Goal: Task Accomplishment & Management: Use online tool/utility

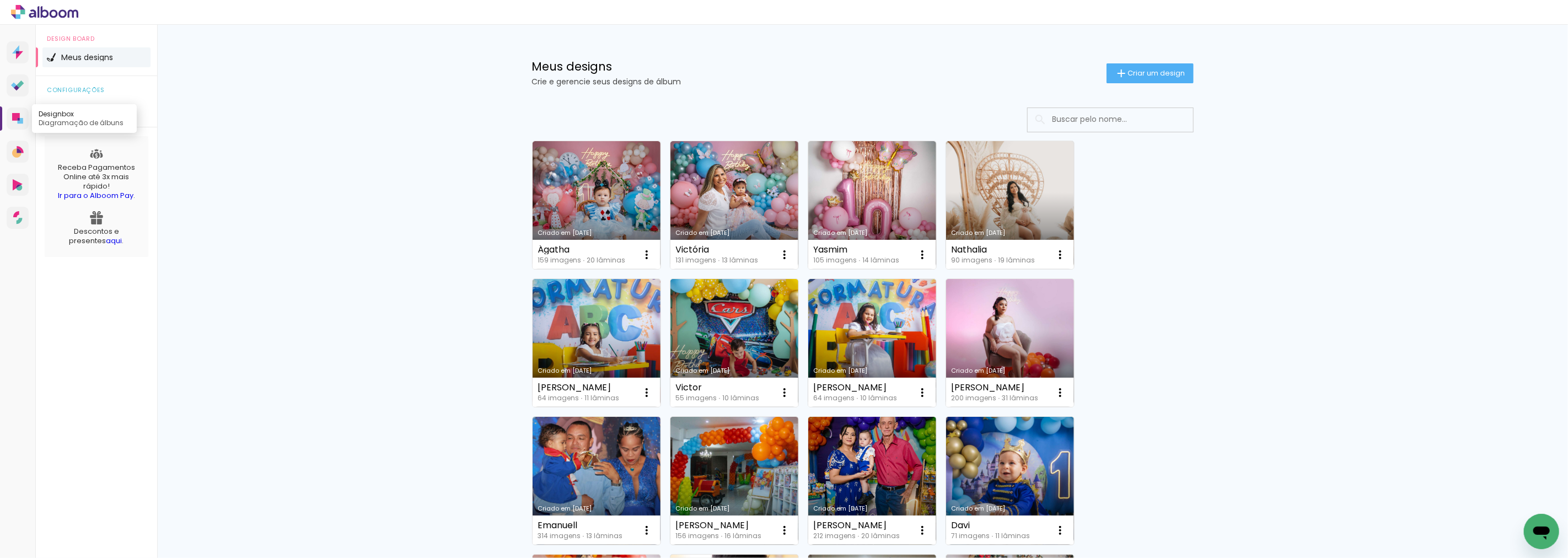
click at [17, 114] on icon at bounding box center [16, 117] width 8 height 8
click at [1143, 72] on span "Criar um design" at bounding box center [1157, 72] width 57 height 7
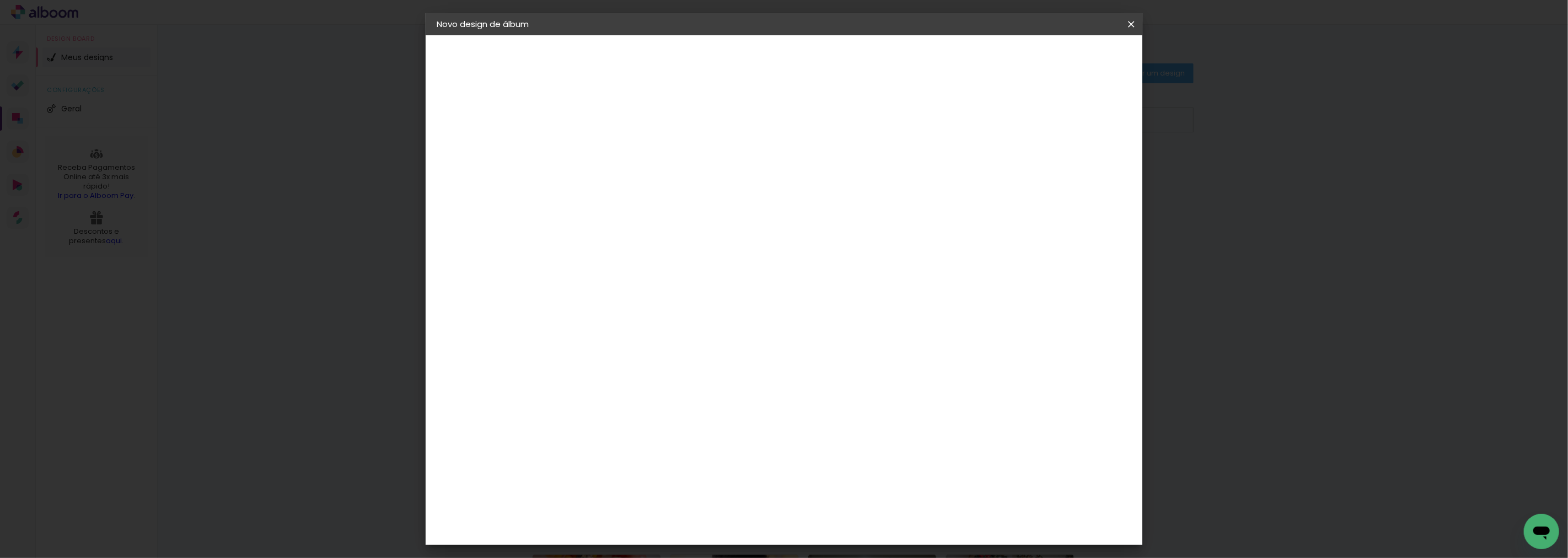
click at [617, 142] on input at bounding box center [617, 149] width 0 height 17
type input "Belly"
type paper-input "Belly"
click at [0, 0] on slot "Avançar" at bounding box center [0, 0] width 0 height 0
click at [823, 161] on paper-item "Tamanho Livre" at bounding box center [771, 167] width 106 height 24
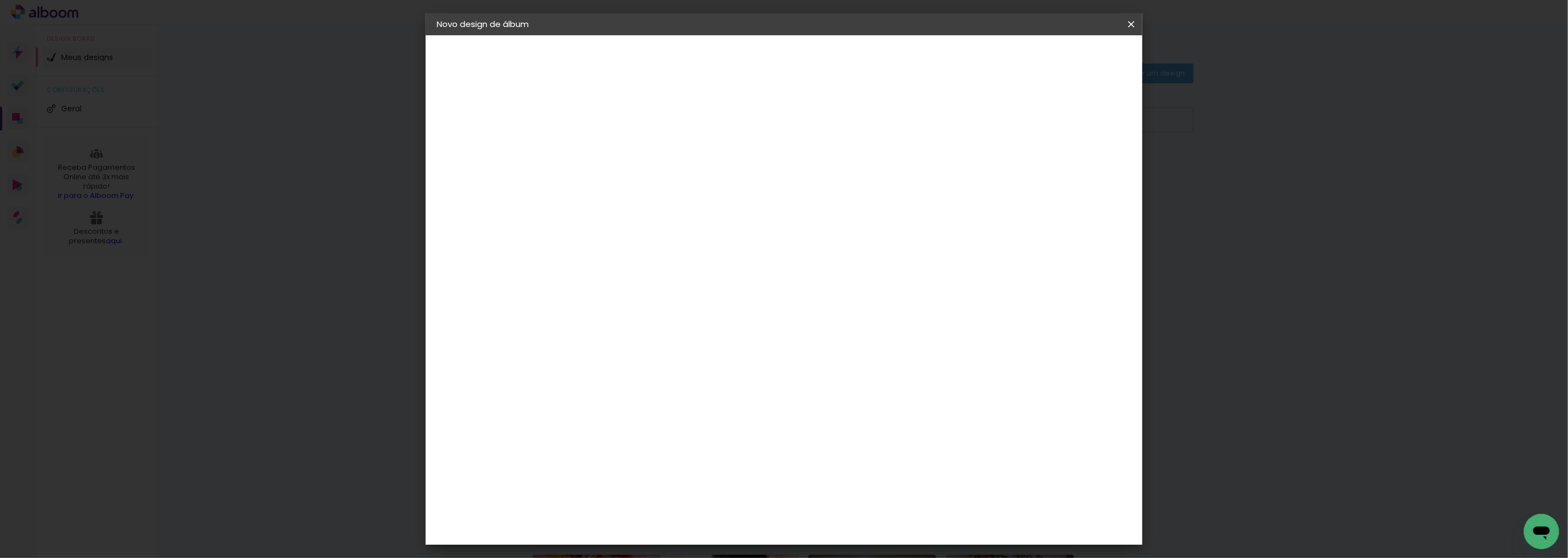
click at [0, 0] on slot "Avançar" at bounding box center [0, 0] width 0 height 0
click at [592, 315] on input "30" at bounding box center [581, 313] width 28 height 17
type input "20"
type paper-input "20"
click at [736, 169] on span "30" at bounding box center [736, 172] width 18 height 17
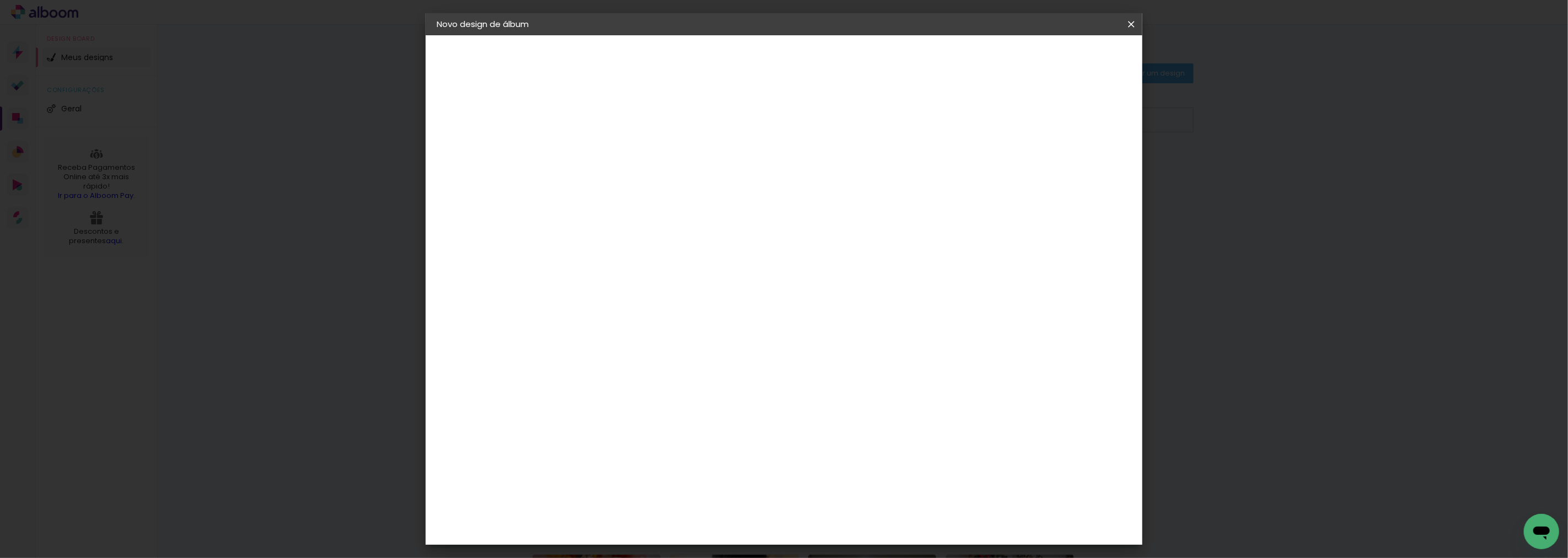
click at [736, 169] on span "30" at bounding box center [736, 172] width 18 height 17
click at [851, 387] on input "60" at bounding box center [844, 387] width 28 height 17
type input "50"
type paper-input "50"
click at [1062, 58] on span "Iniciar design" at bounding box center [1036, 58] width 51 height 8
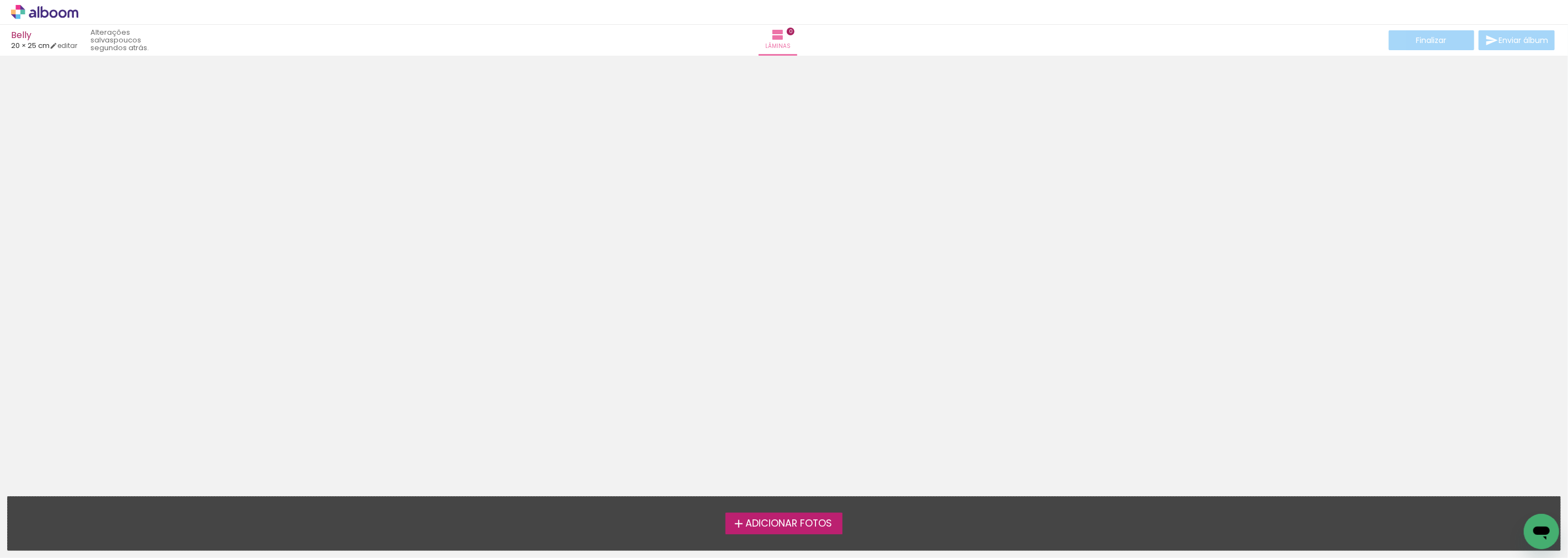
click at [801, 522] on span "Adicionar Fotos" at bounding box center [788, 524] width 87 height 10
click at [0, 0] on input "file" at bounding box center [0, 0] width 0 height 0
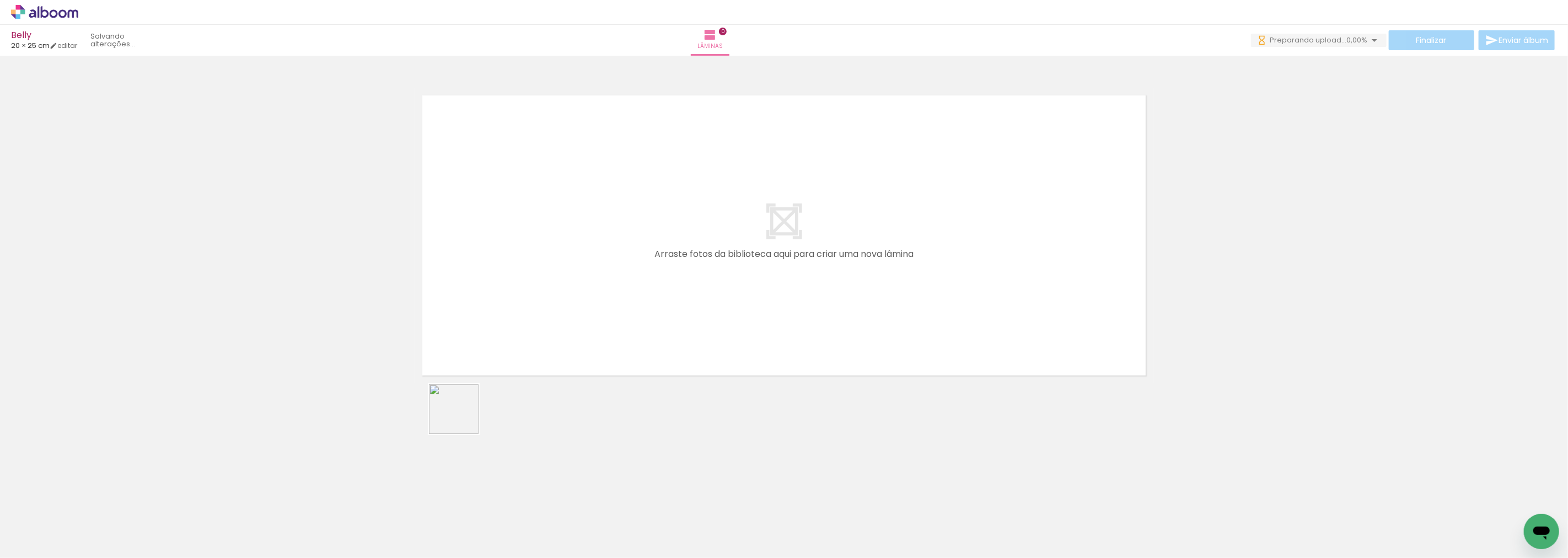
drag, startPoint x: 360, startPoint y: 532, endPoint x: 569, endPoint y: 318, distance: 299.1
click at [569, 318] on quentale-workspace at bounding box center [784, 279] width 1568 height 558
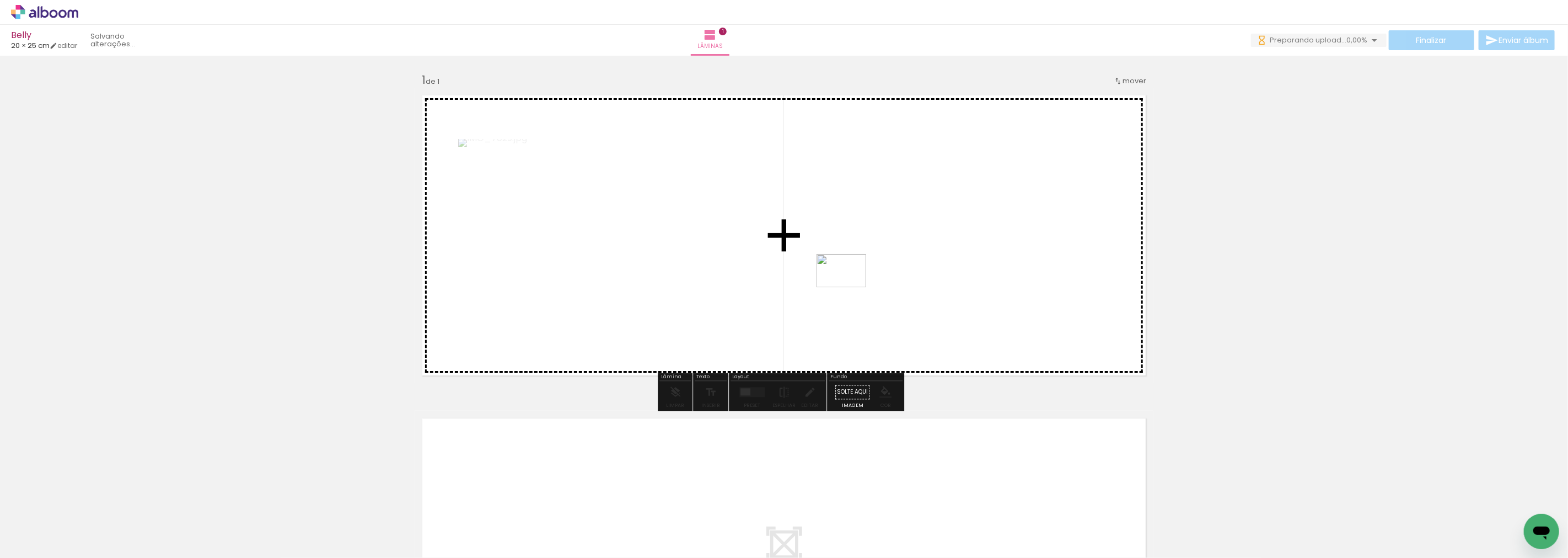
drag, startPoint x: 429, startPoint y: 525, endPoint x: 876, endPoint y: 279, distance: 510.2
click at [876, 279] on quentale-workspace at bounding box center [784, 279] width 1568 height 558
drag, startPoint x: 497, startPoint y: 530, endPoint x: 870, endPoint y: 262, distance: 459.3
click at [875, 262] on quentale-workspace at bounding box center [784, 279] width 1568 height 558
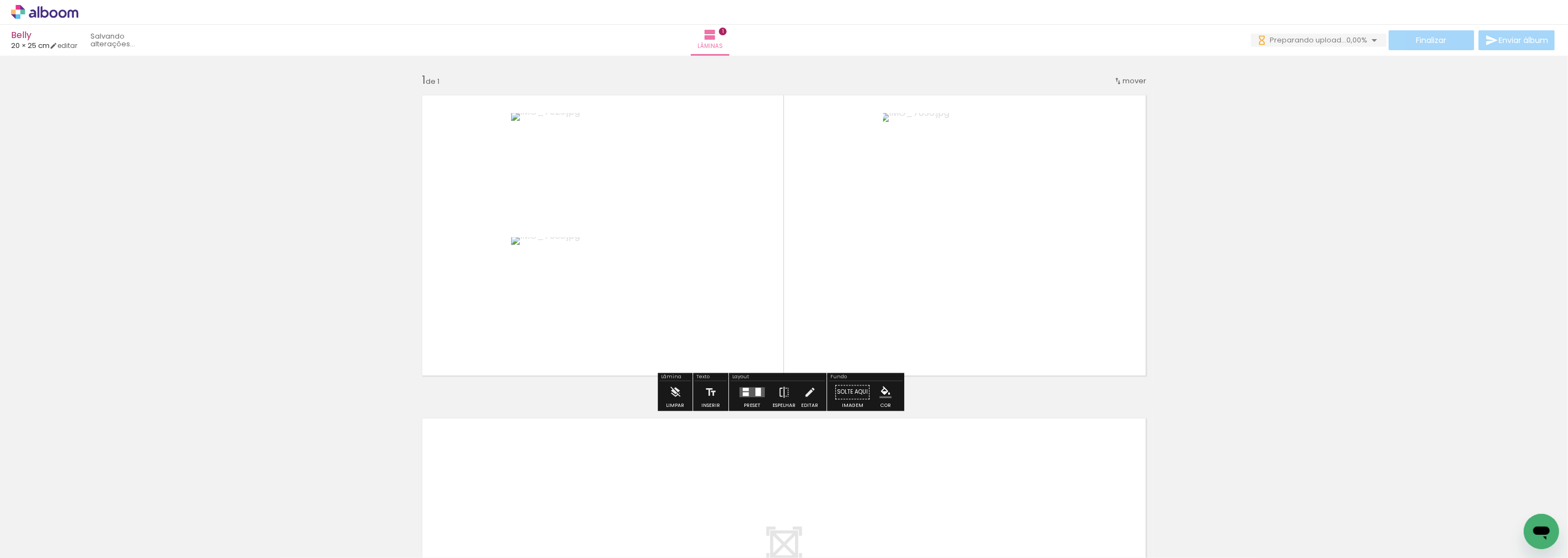
click at [746, 395] on div at bounding box center [746, 394] width 6 height 4
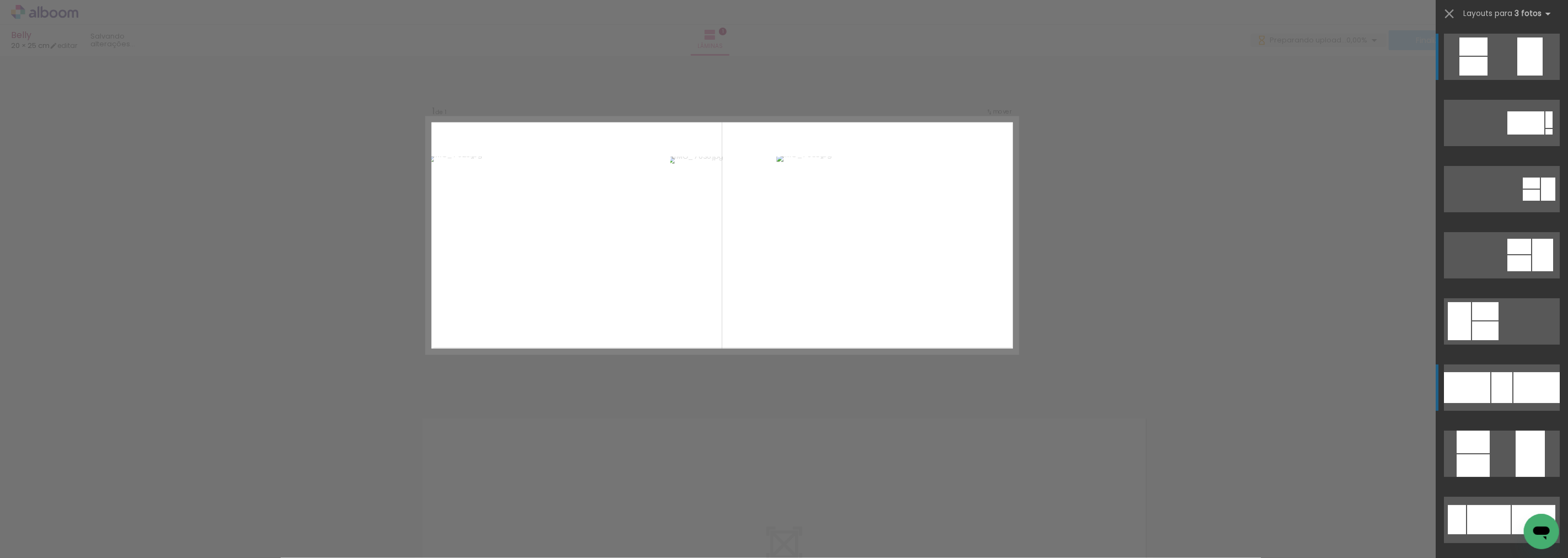
click at [1473, 388] on div at bounding box center [1468, 388] width 47 height 31
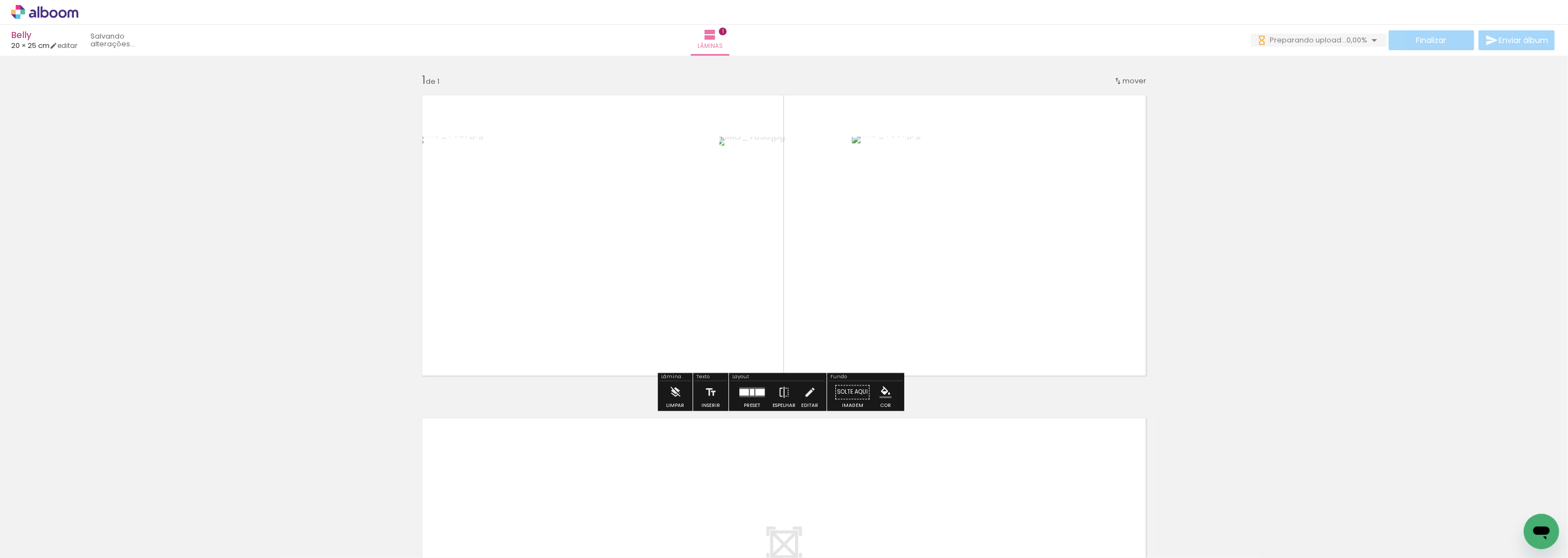
click at [751, 395] on div at bounding box center [751, 392] width 5 height 7
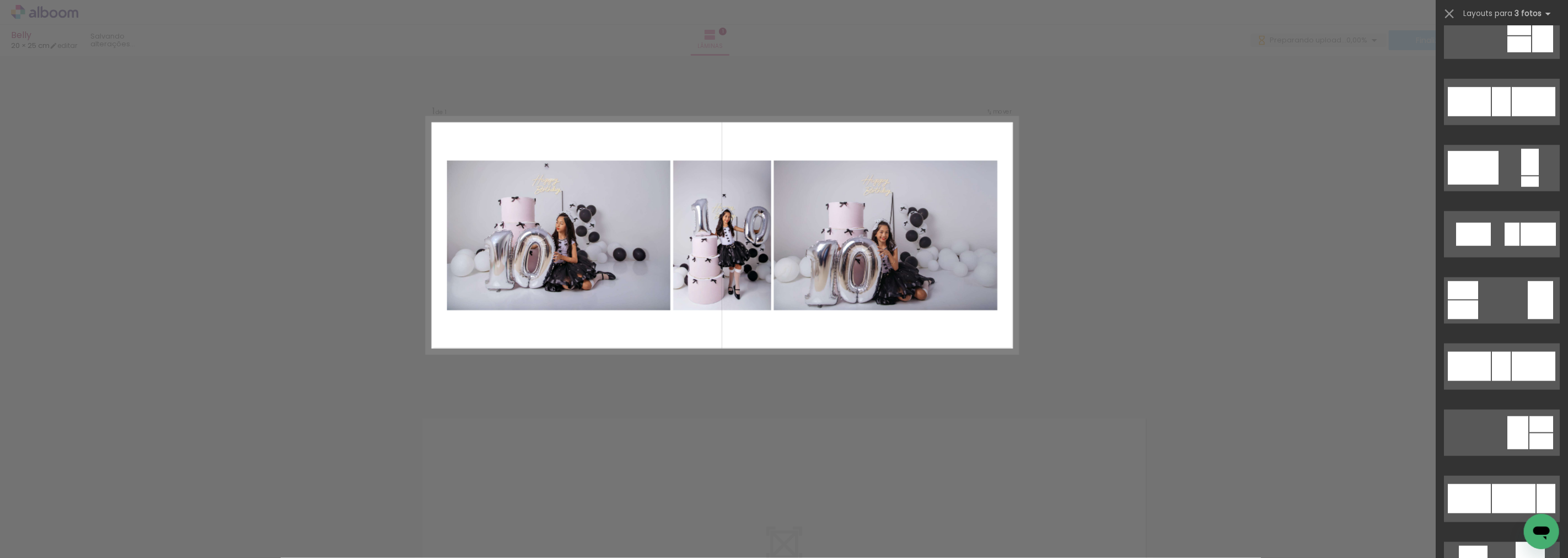
scroll to position [820, 0]
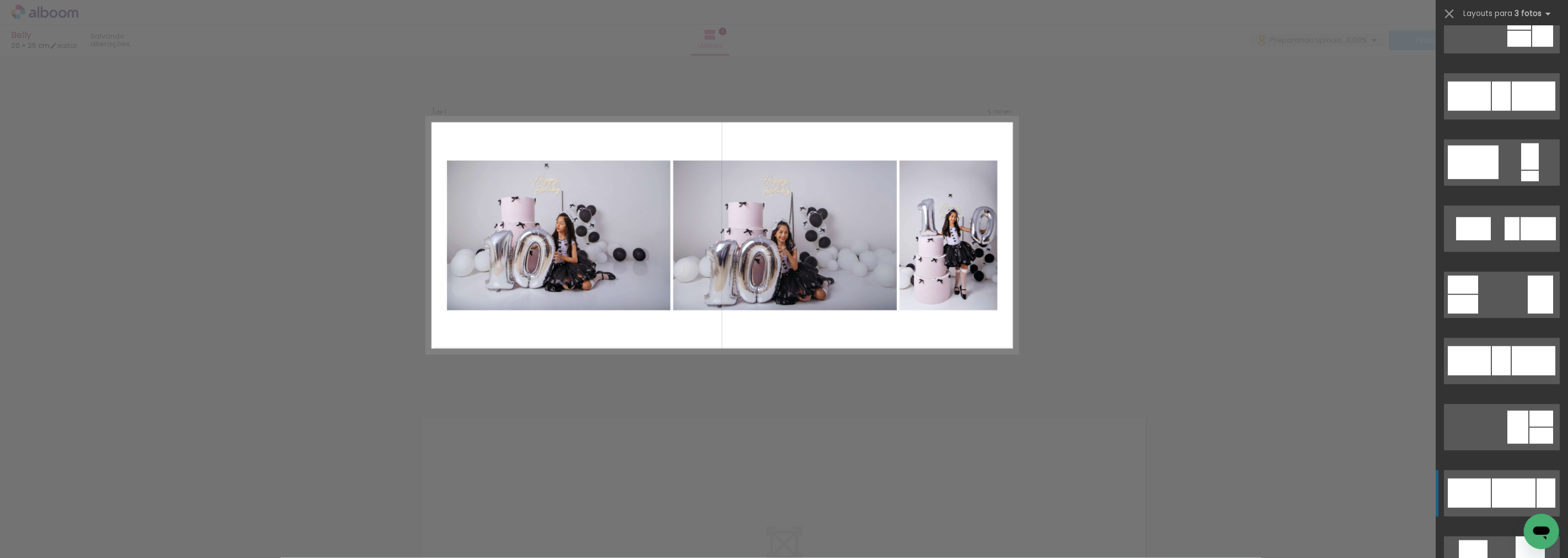
click at [1465, 491] on div at bounding box center [1470, 493] width 43 height 29
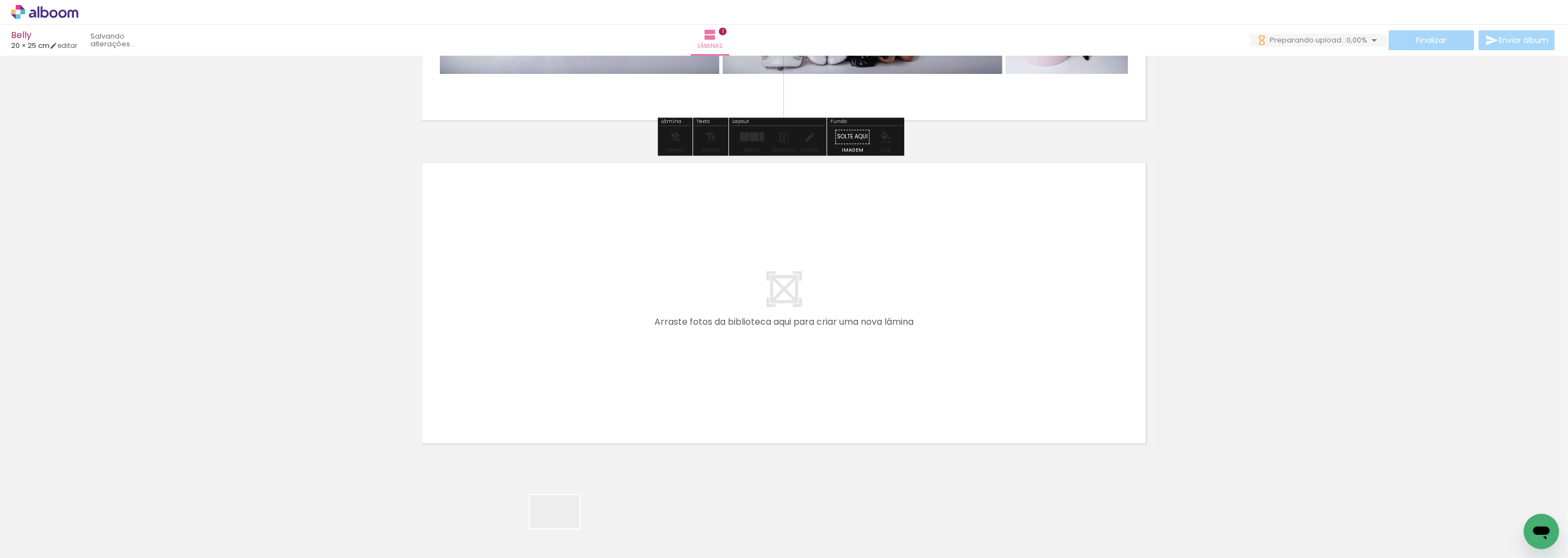
scroll to position [0, 0]
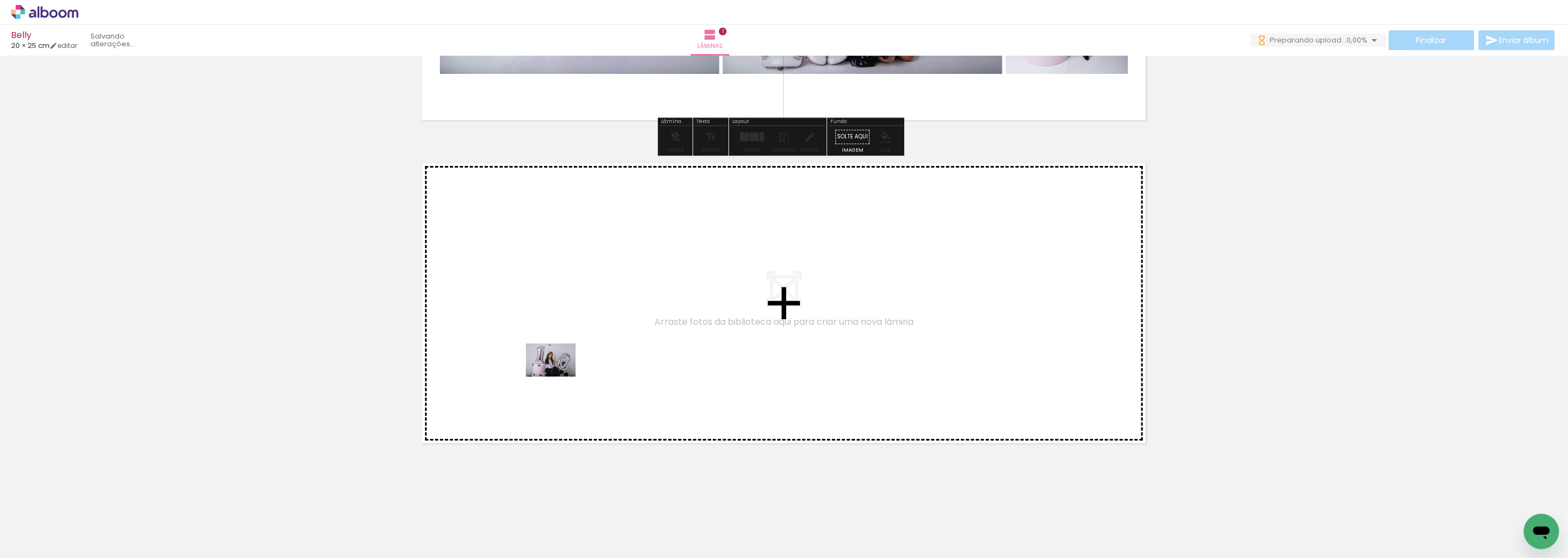
drag, startPoint x: 563, startPoint y: 533, endPoint x: 606, endPoint y: 509, distance: 49.2
click at [559, 371] on quentale-workspace at bounding box center [784, 279] width 1568 height 558
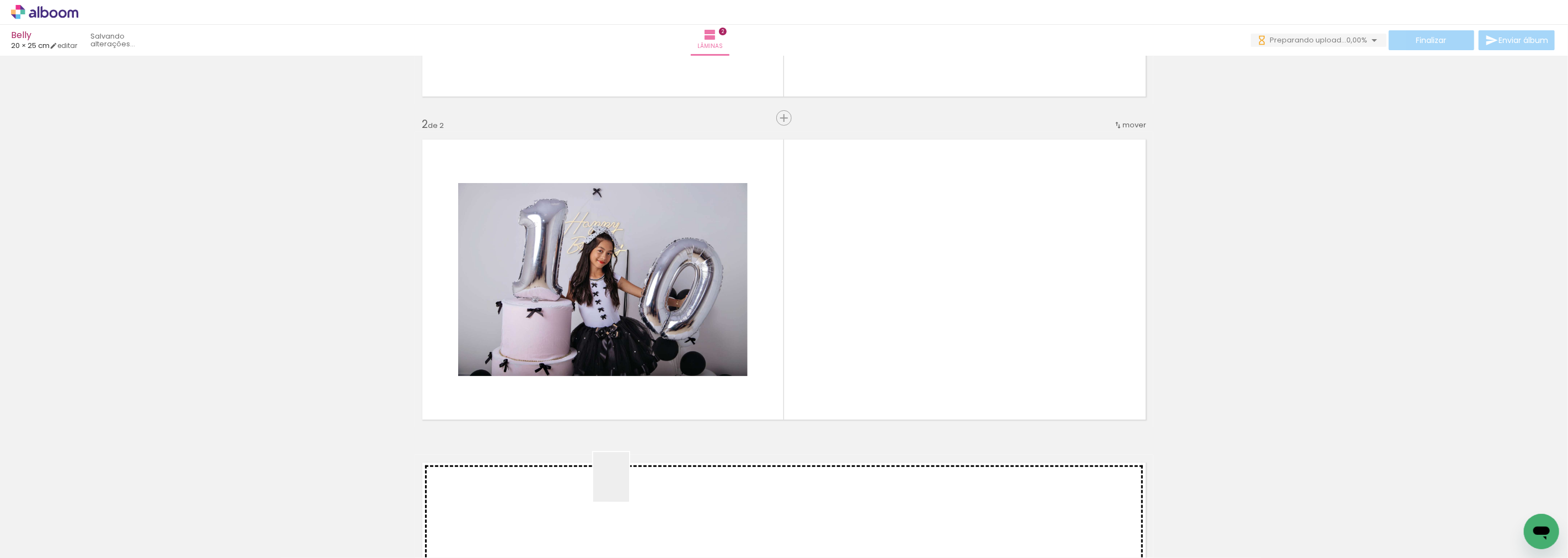
scroll to position [286, 0]
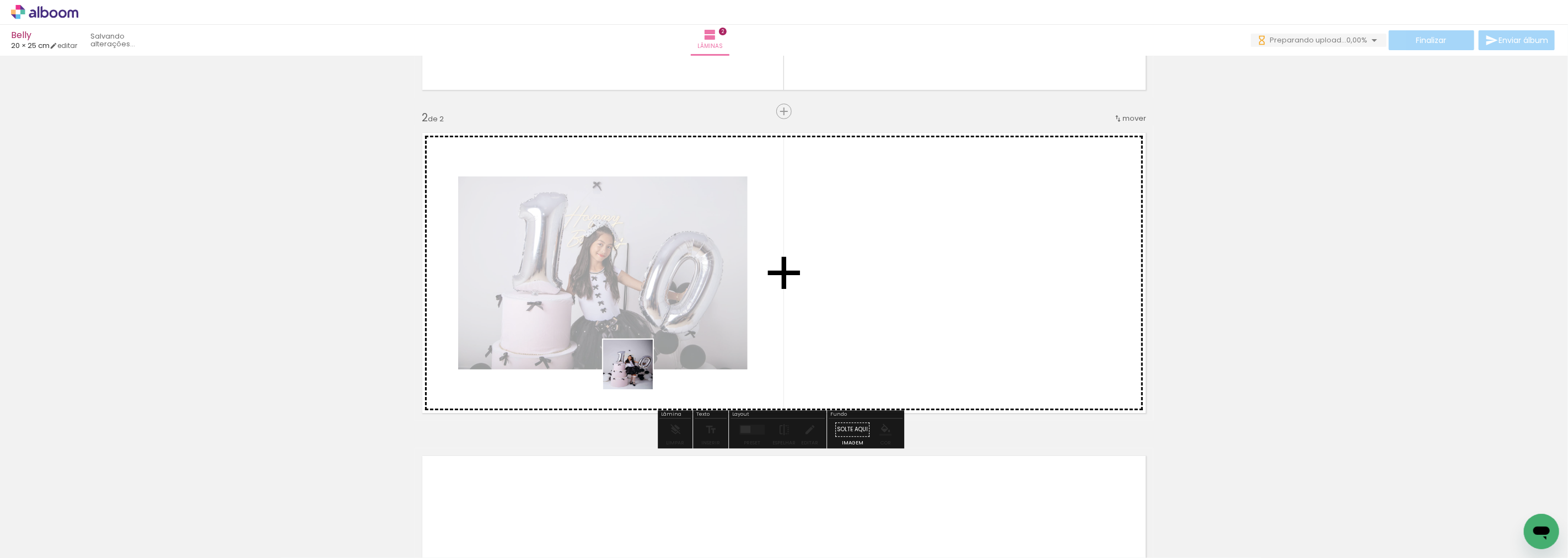
drag, startPoint x: 618, startPoint y: 522, endPoint x: 680, endPoint y: 541, distance: 64.8
click at [638, 365] on quentale-workspace at bounding box center [784, 279] width 1568 height 558
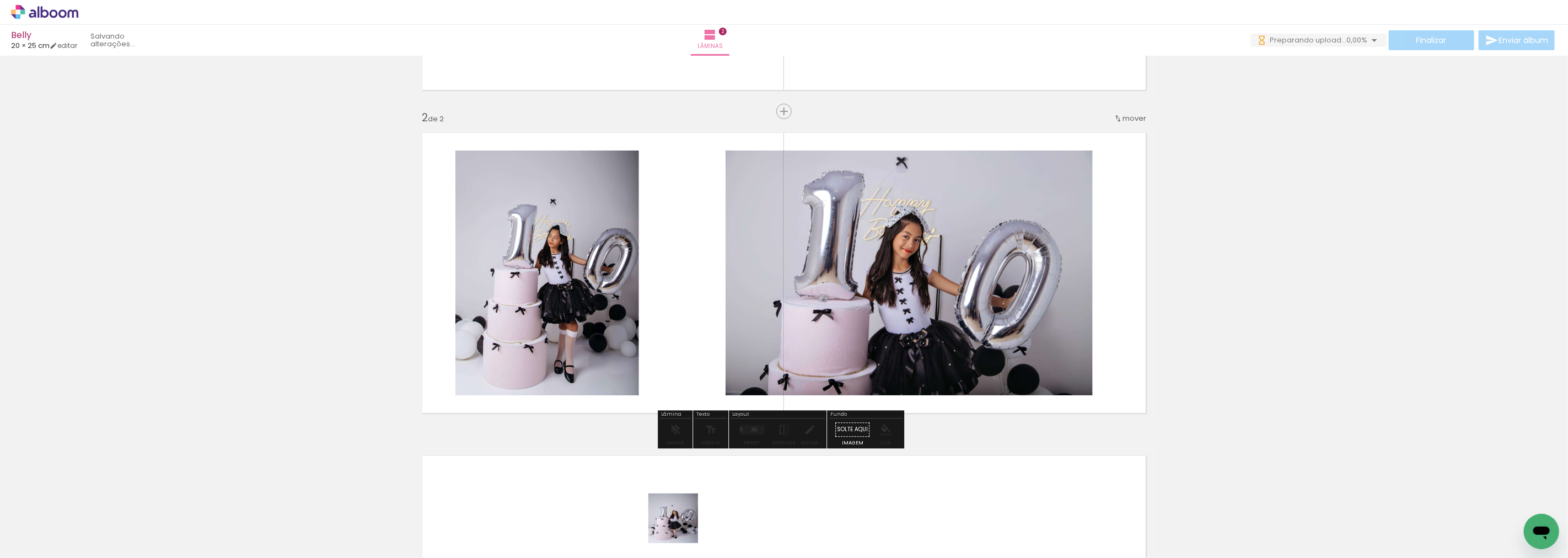
drag, startPoint x: 681, startPoint y: 527, endPoint x: 842, endPoint y: 342, distance: 245.2
click at [842, 342] on quentale-workspace at bounding box center [784, 279] width 1568 height 558
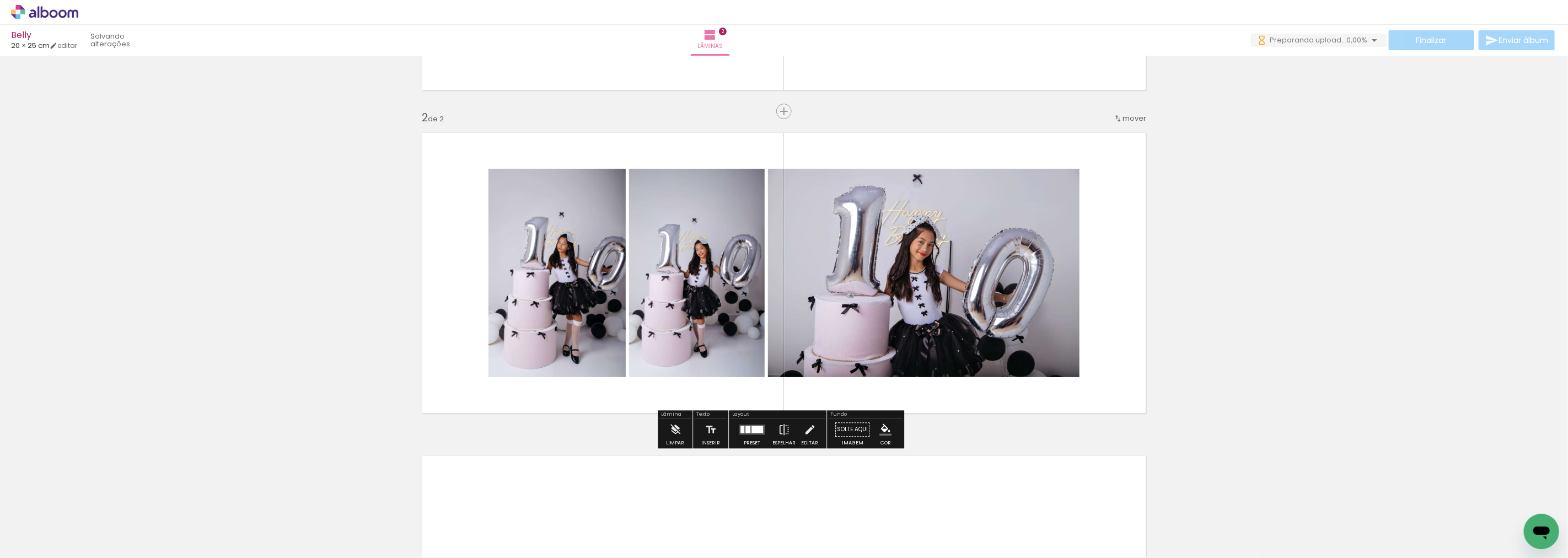
scroll to position [0, 0]
click at [887, 322] on quentale-photo at bounding box center [923, 273] width 311 height 208
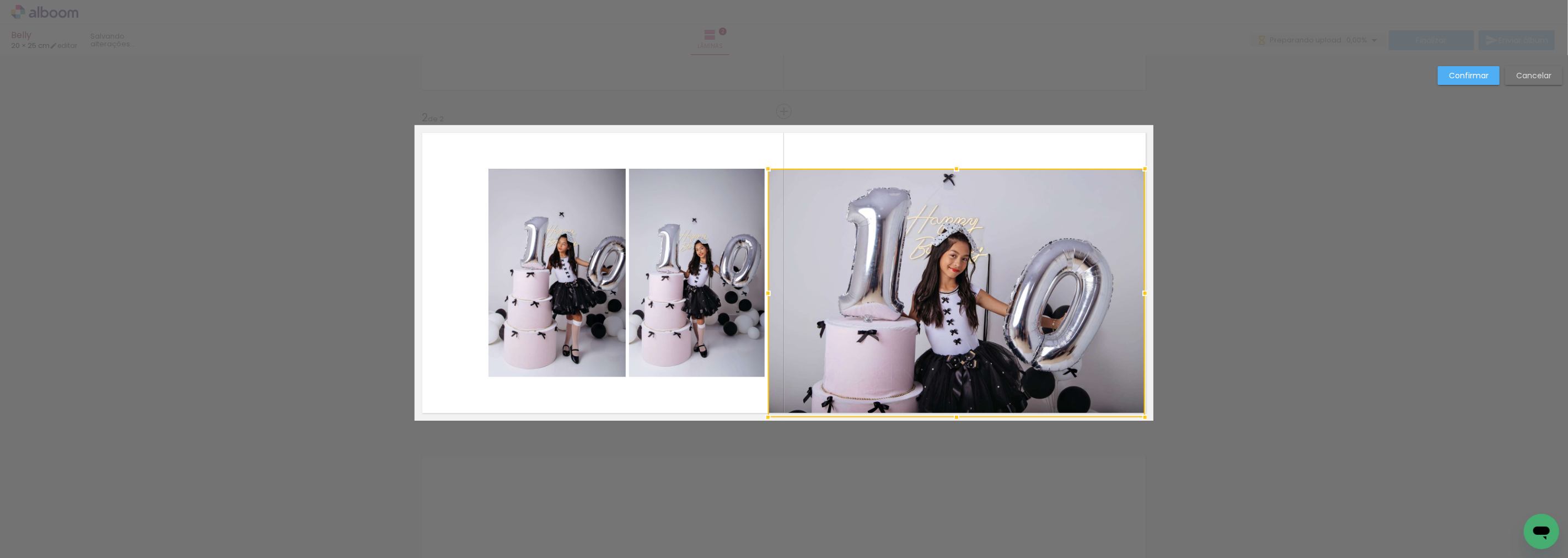
drag, startPoint x: 1077, startPoint y: 380, endPoint x: 1142, endPoint y: 414, distance: 73.4
click at [1142, 414] on div at bounding box center [1145, 417] width 22 height 22
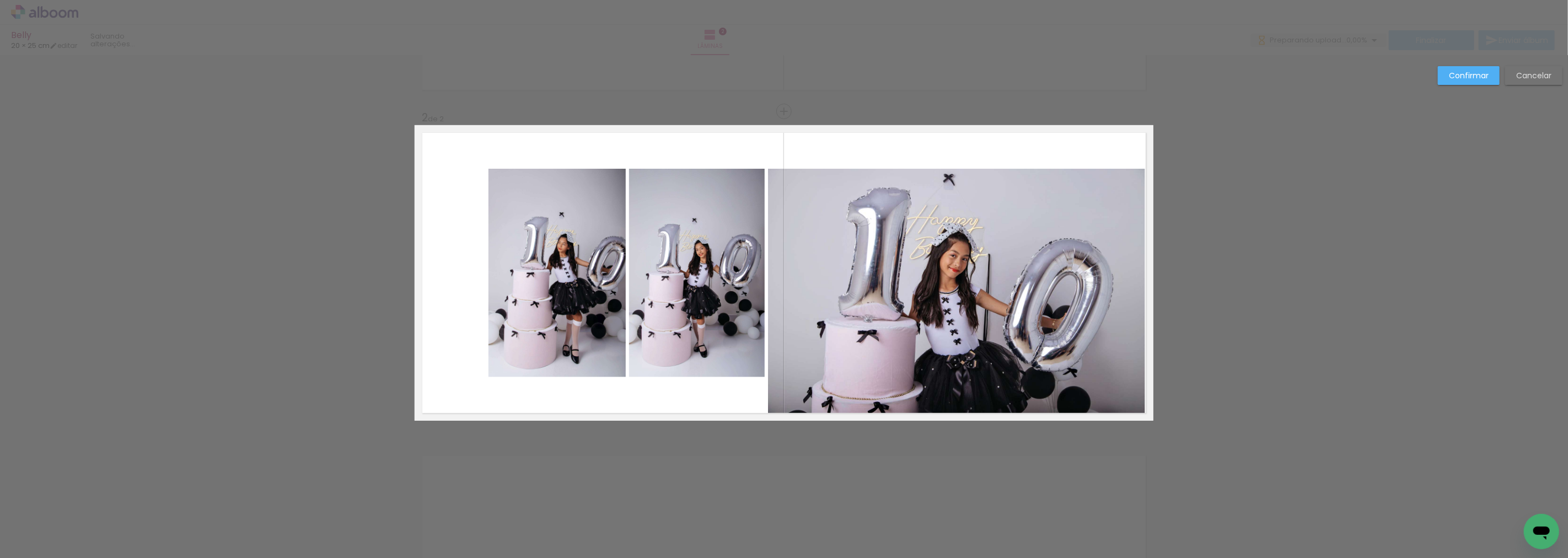
click at [953, 177] on quentale-photo at bounding box center [957, 294] width 377 height 249
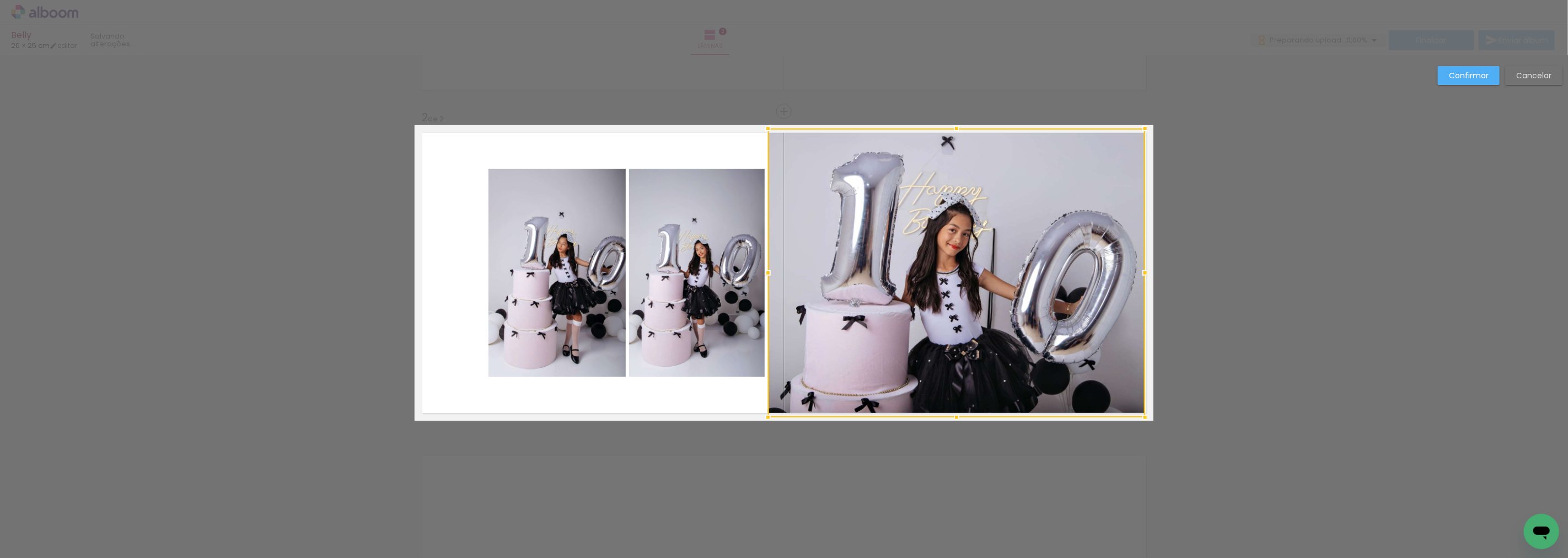
drag, startPoint x: 953, startPoint y: 171, endPoint x: 960, endPoint y: 137, distance: 34.7
click at [960, 137] on div at bounding box center [957, 128] width 22 height 22
click at [543, 279] on quentale-photo at bounding box center [557, 273] width 137 height 208
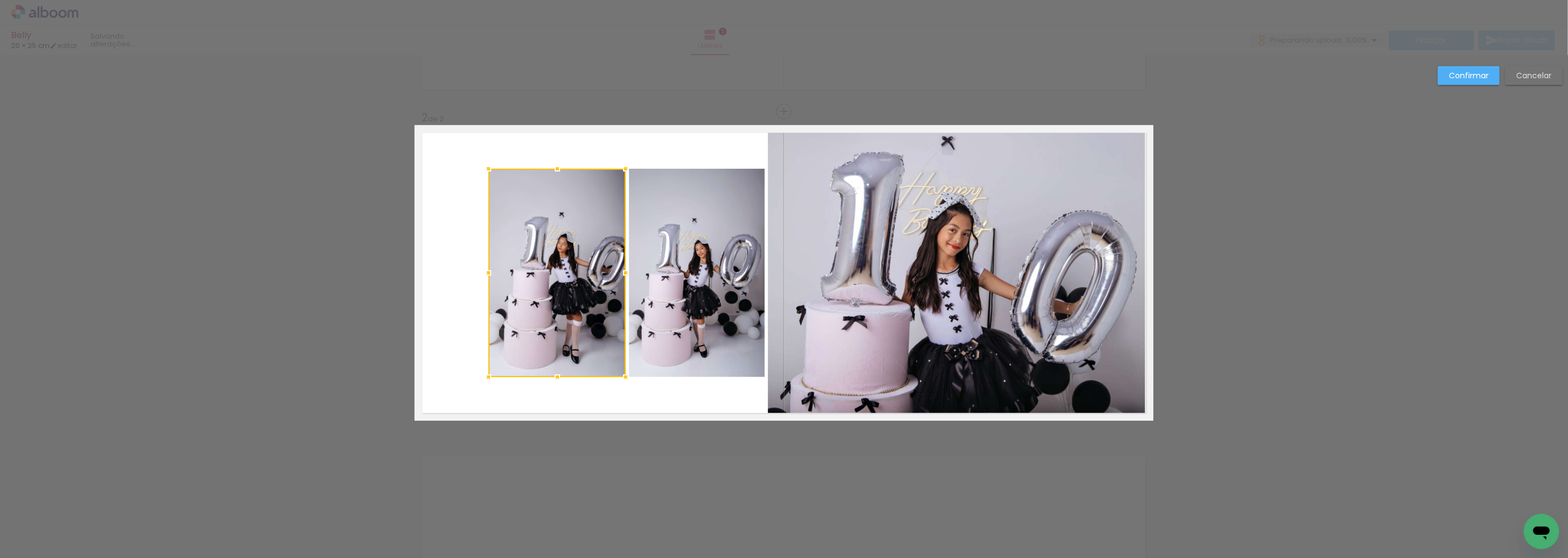
click at [538, 276] on div at bounding box center [557, 273] width 137 height 208
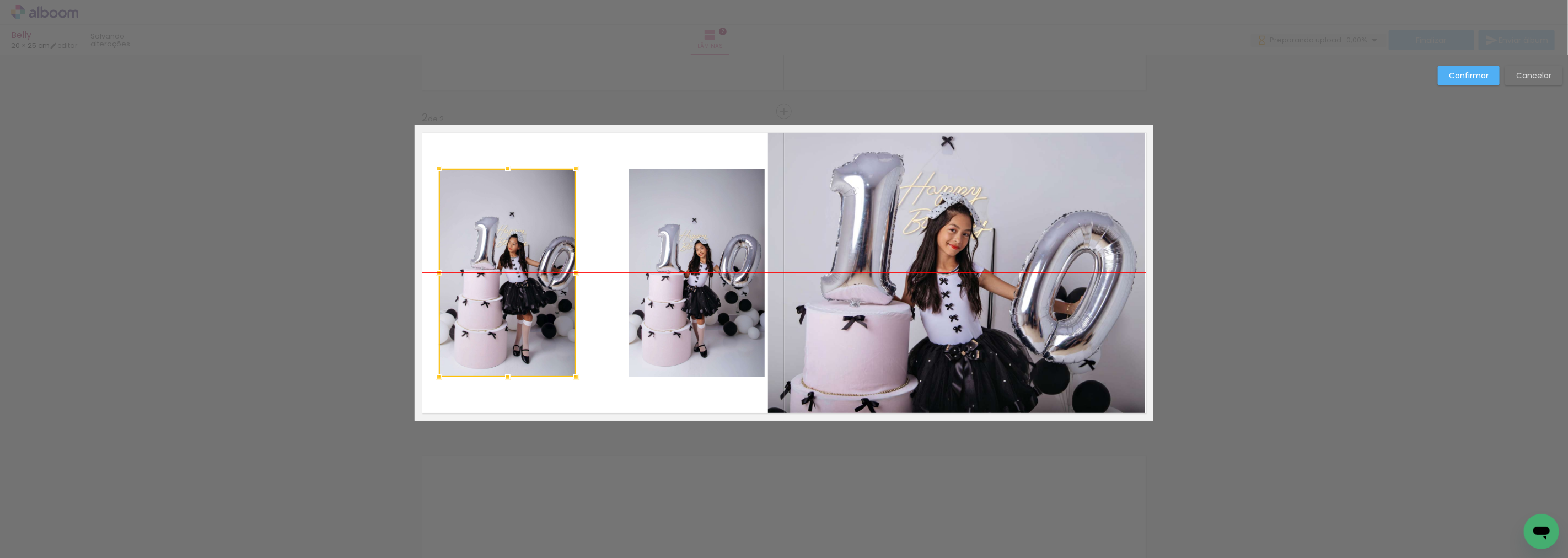
drag, startPoint x: 540, startPoint y: 272, endPoint x: 490, endPoint y: 266, distance: 50.4
click at [490, 266] on div at bounding box center [507, 273] width 137 height 208
click at [681, 278] on quentale-photo at bounding box center [697, 273] width 136 height 208
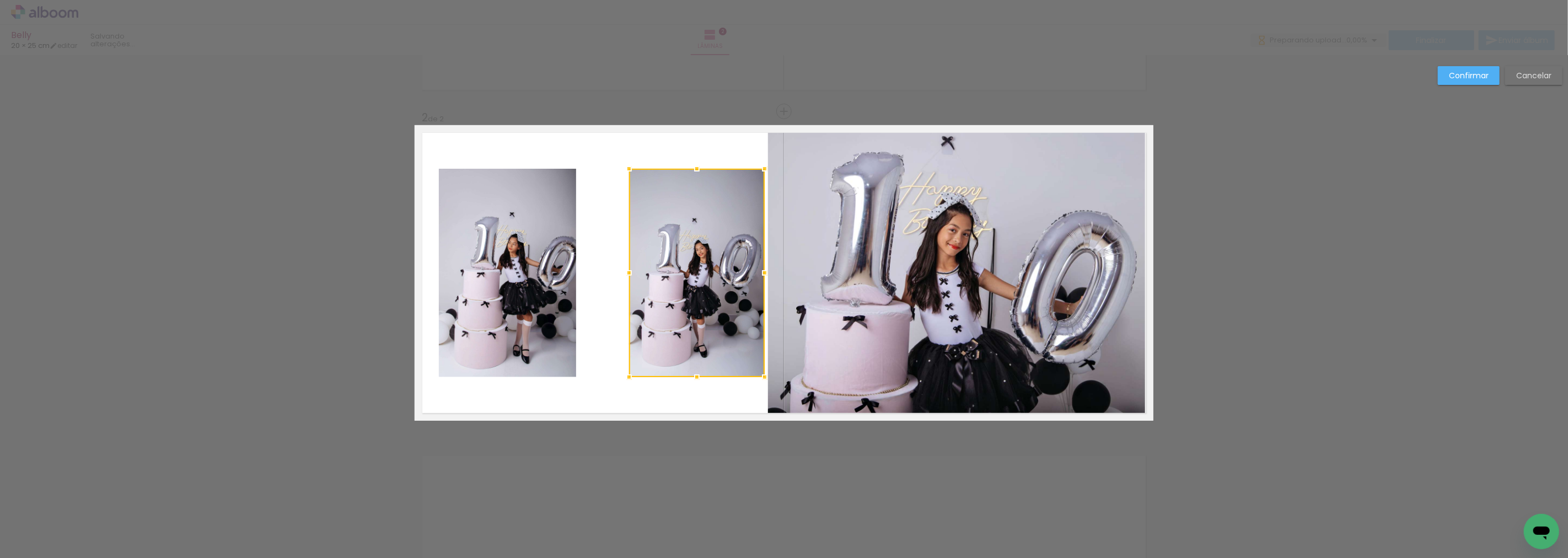
click at [681, 278] on div at bounding box center [697, 273] width 136 height 208
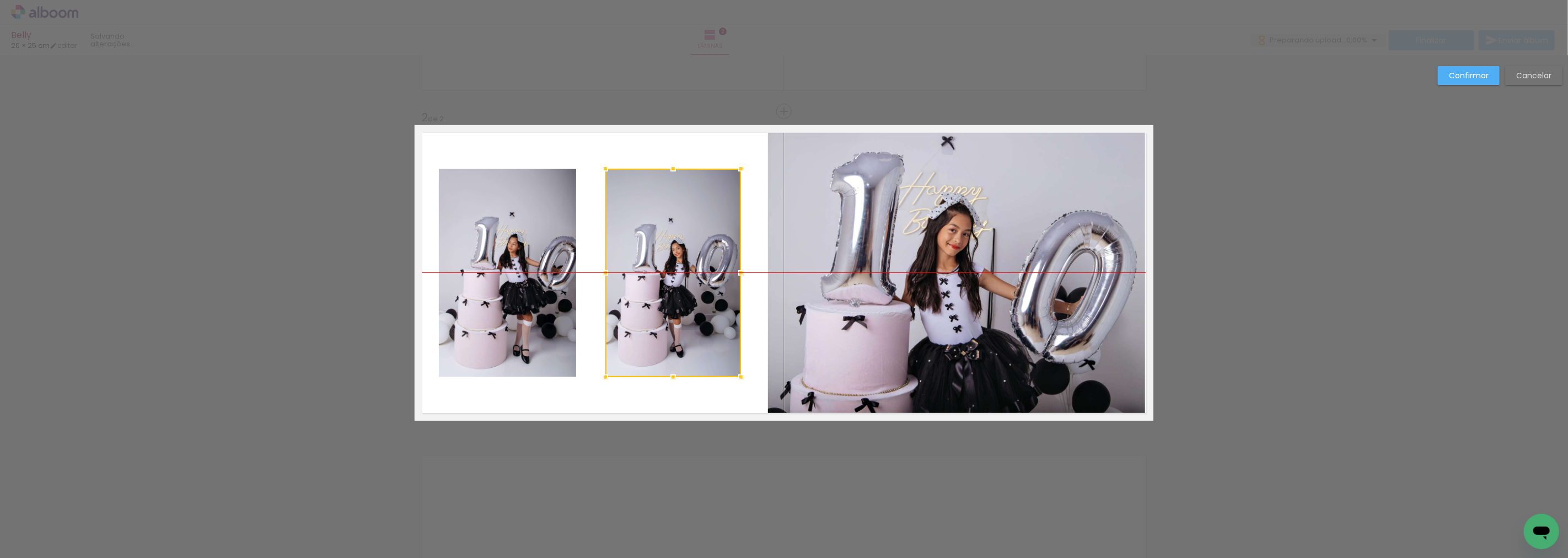
drag, startPoint x: 687, startPoint y: 278, endPoint x: 663, endPoint y: 281, distance: 24.2
click at [663, 281] on div at bounding box center [674, 273] width 136 height 208
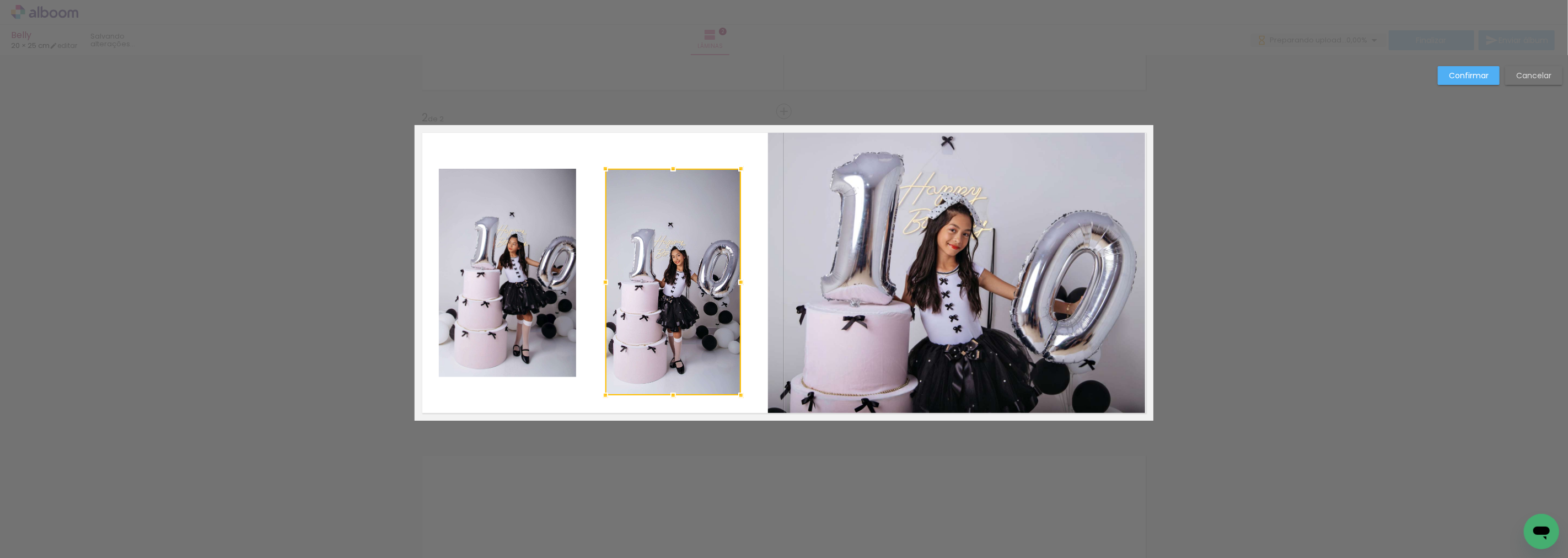
drag, startPoint x: 671, startPoint y: 378, endPoint x: 679, endPoint y: 375, distance: 8.5
click at [675, 399] on div at bounding box center [673, 395] width 22 height 22
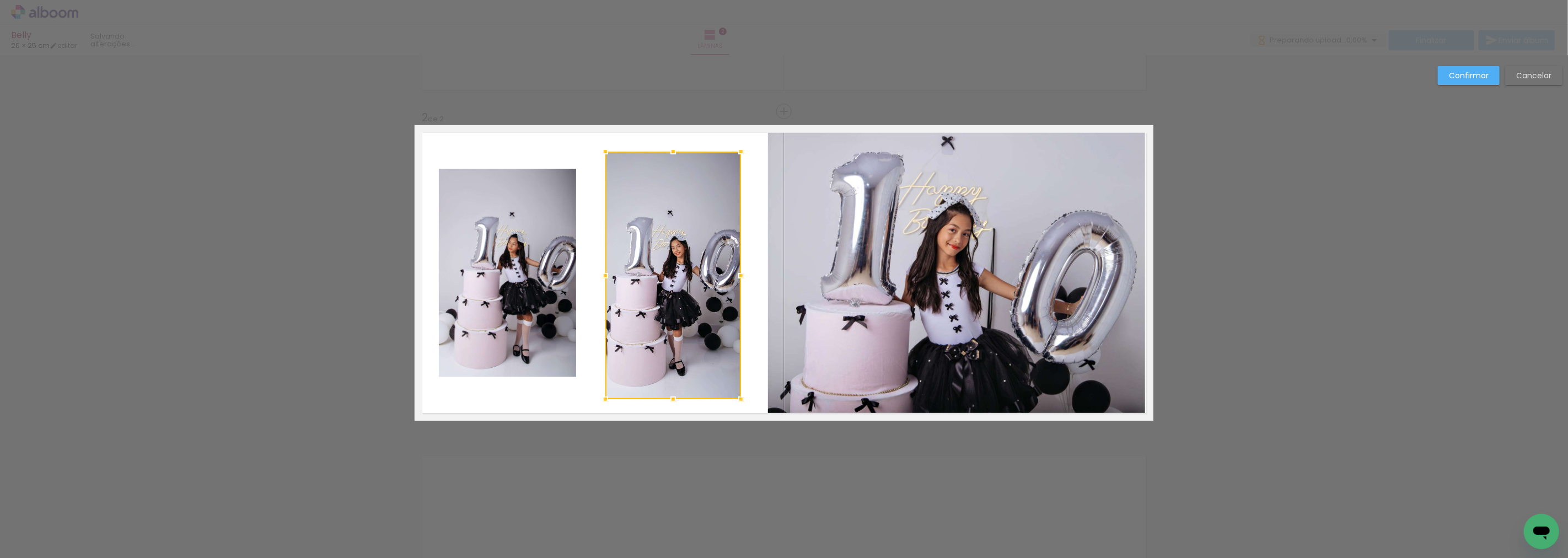
drag, startPoint x: 667, startPoint y: 169, endPoint x: 665, endPoint y: 151, distance: 18.1
click at [669, 151] on div at bounding box center [673, 152] width 22 height 22
click at [513, 207] on quentale-photo at bounding box center [507, 273] width 137 height 208
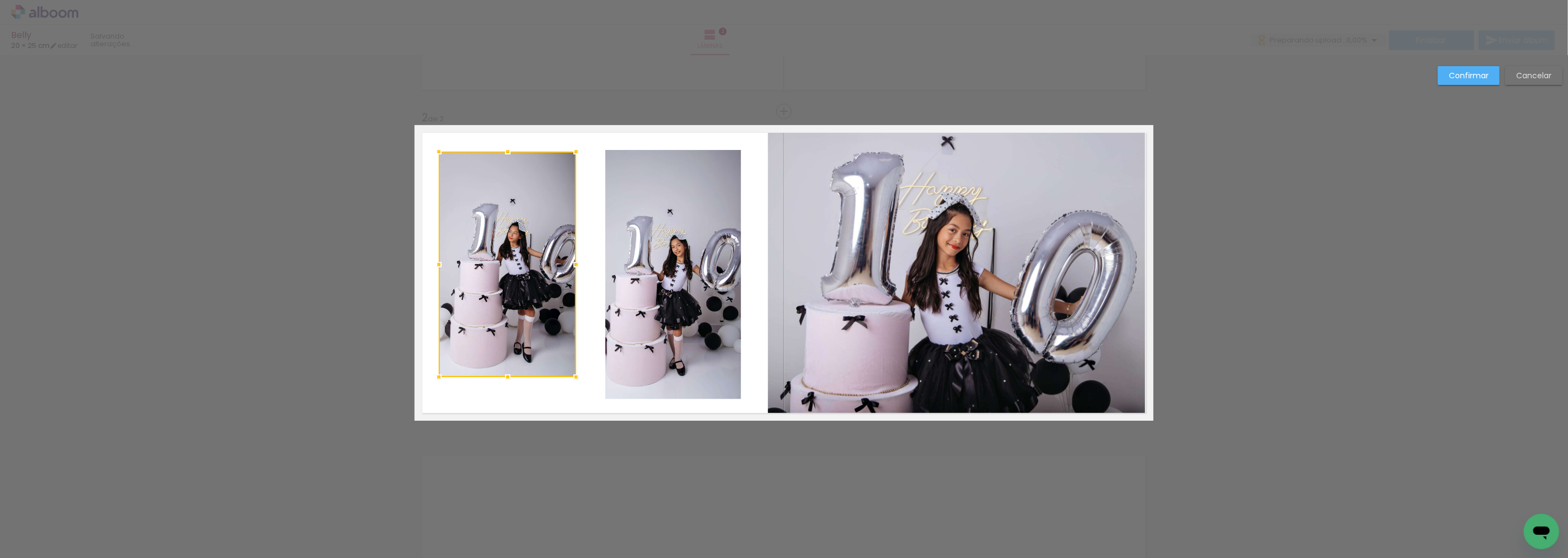
drag, startPoint x: 503, startPoint y: 168, endPoint x: 505, endPoint y: 151, distance: 17.1
click at [505, 151] on div at bounding box center [507, 152] width 22 height 22
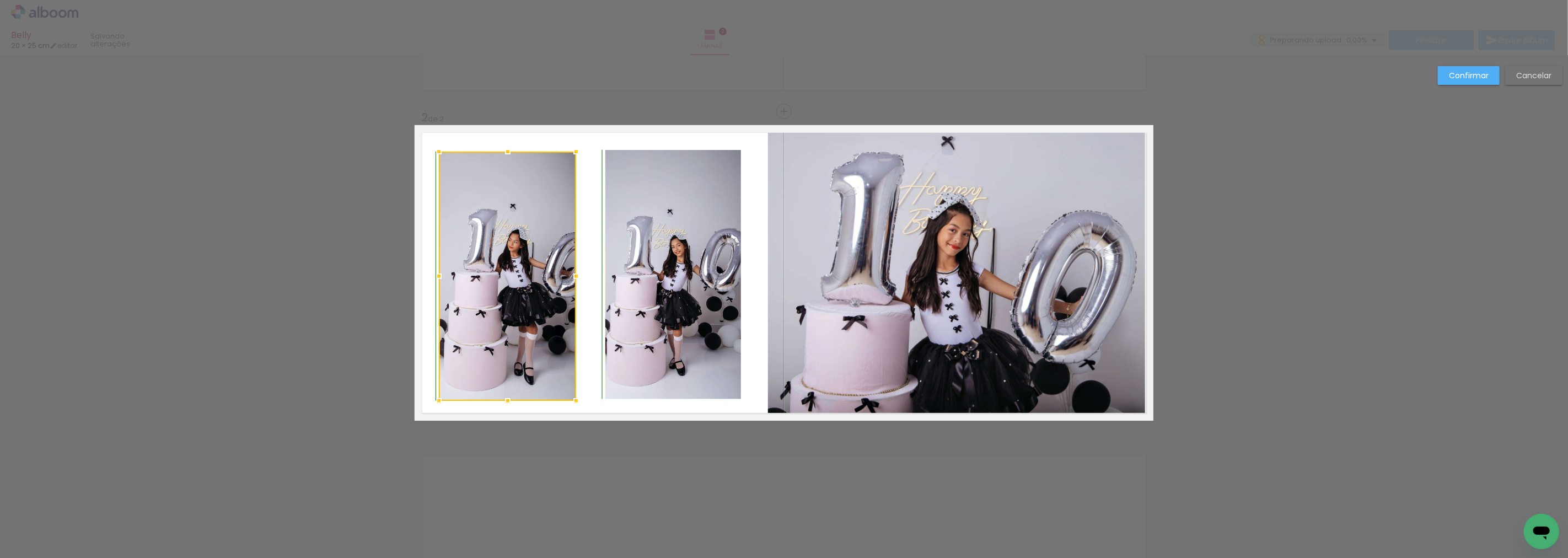
drag, startPoint x: 505, startPoint y: 376, endPoint x: 508, endPoint y: 399, distance: 23.2
click at [508, 399] on div at bounding box center [507, 401] width 22 height 22
click at [689, 298] on quentale-photo at bounding box center [674, 274] width 136 height 249
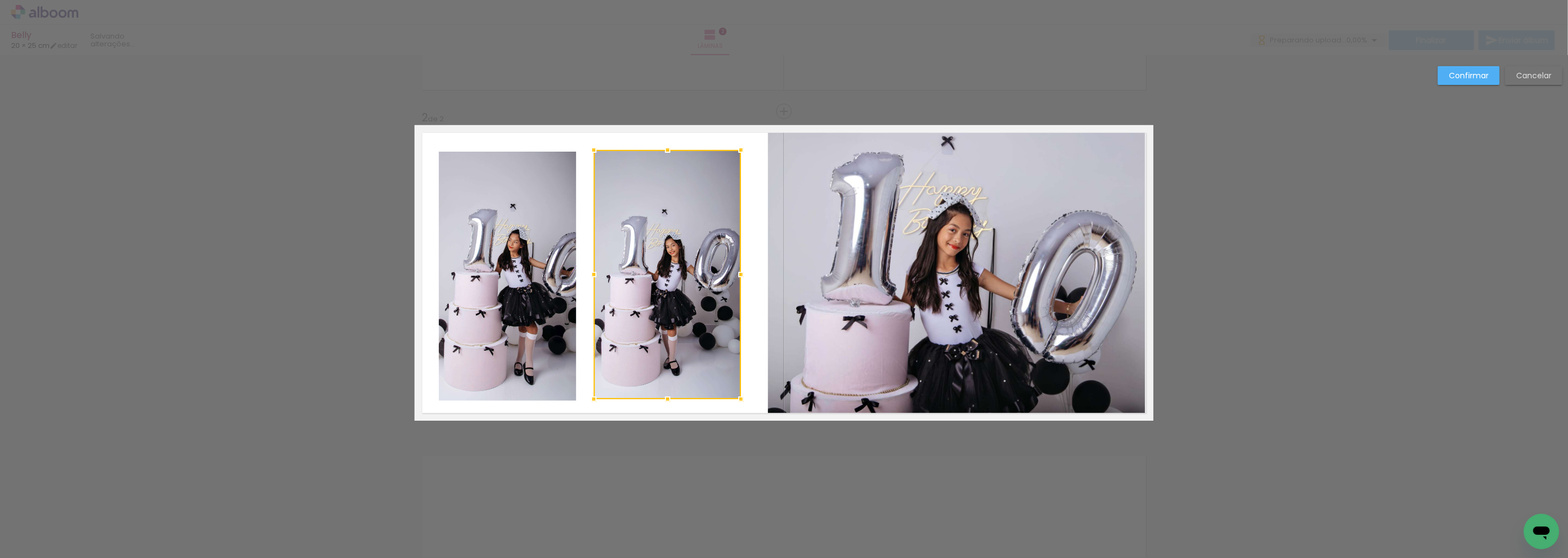
drag, startPoint x: 602, startPoint y: 276, endPoint x: 591, endPoint y: 277, distance: 11.0
click at [591, 277] on div at bounding box center [594, 274] width 22 height 22
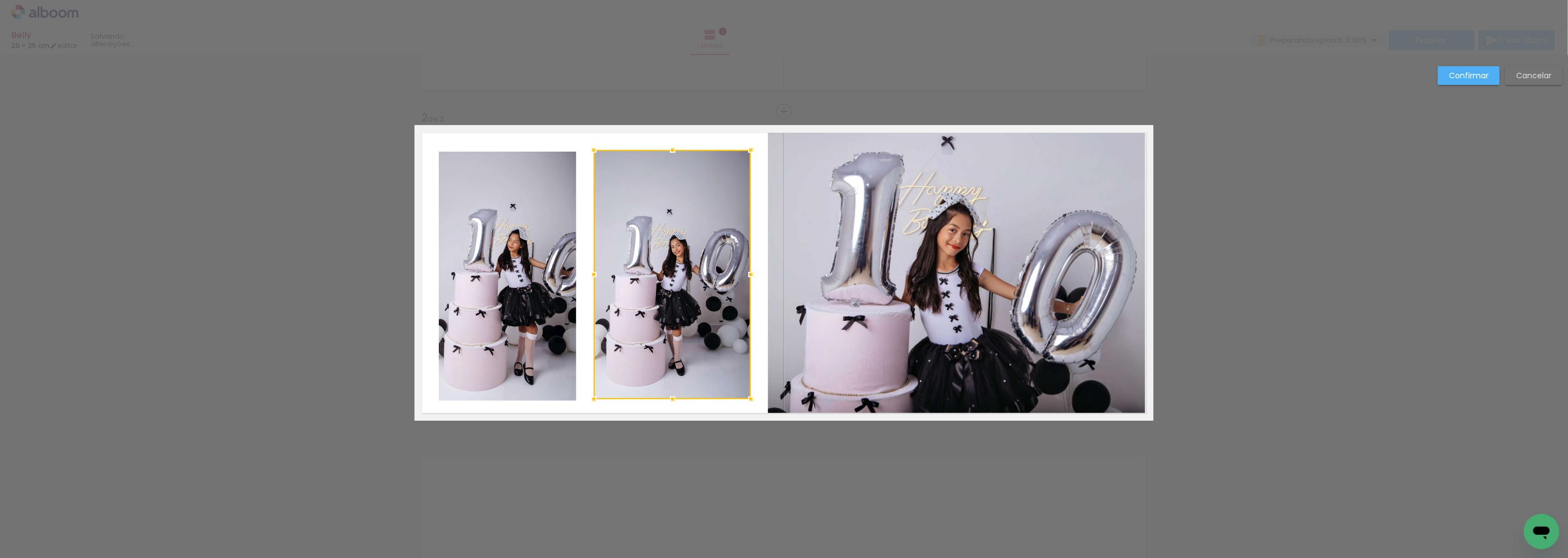
drag, startPoint x: 740, startPoint y: 276, endPoint x: 749, endPoint y: 276, distance: 9.0
click at [749, 276] on div at bounding box center [750, 274] width 22 height 22
click at [522, 276] on quentale-photo at bounding box center [507, 276] width 137 height 249
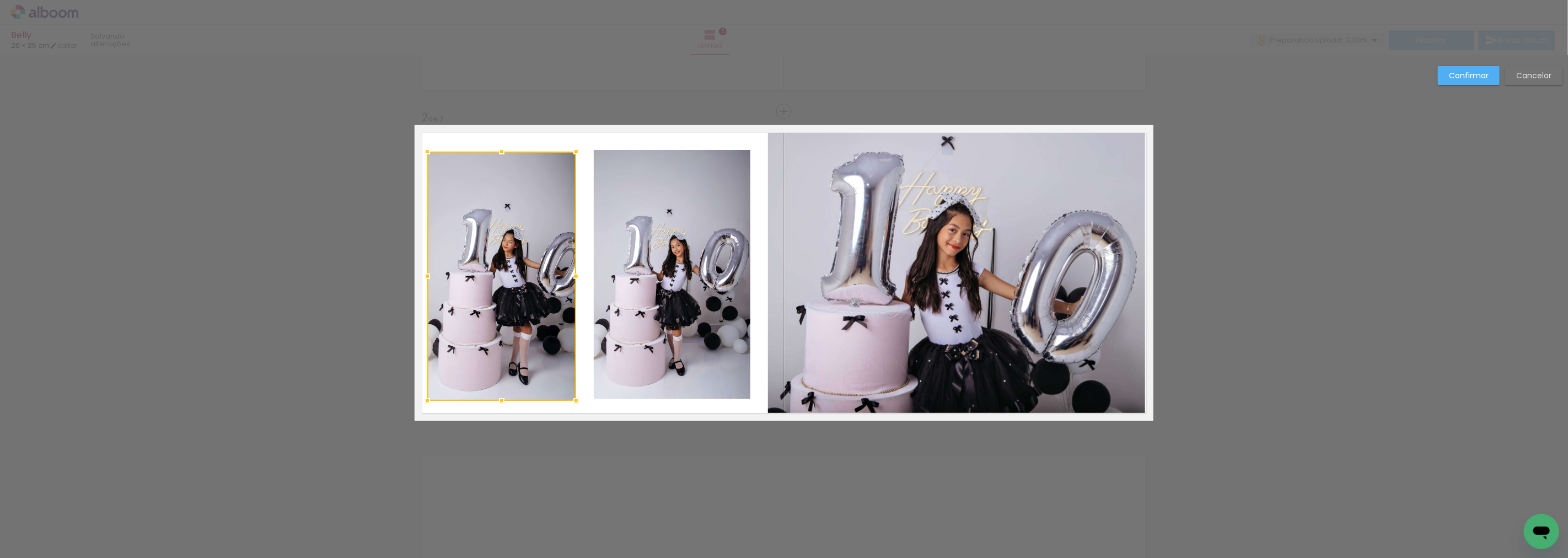
drag, startPoint x: 437, startPoint y: 277, endPoint x: 426, endPoint y: 277, distance: 11.0
click at [426, 277] on div at bounding box center [427, 276] width 22 height 22
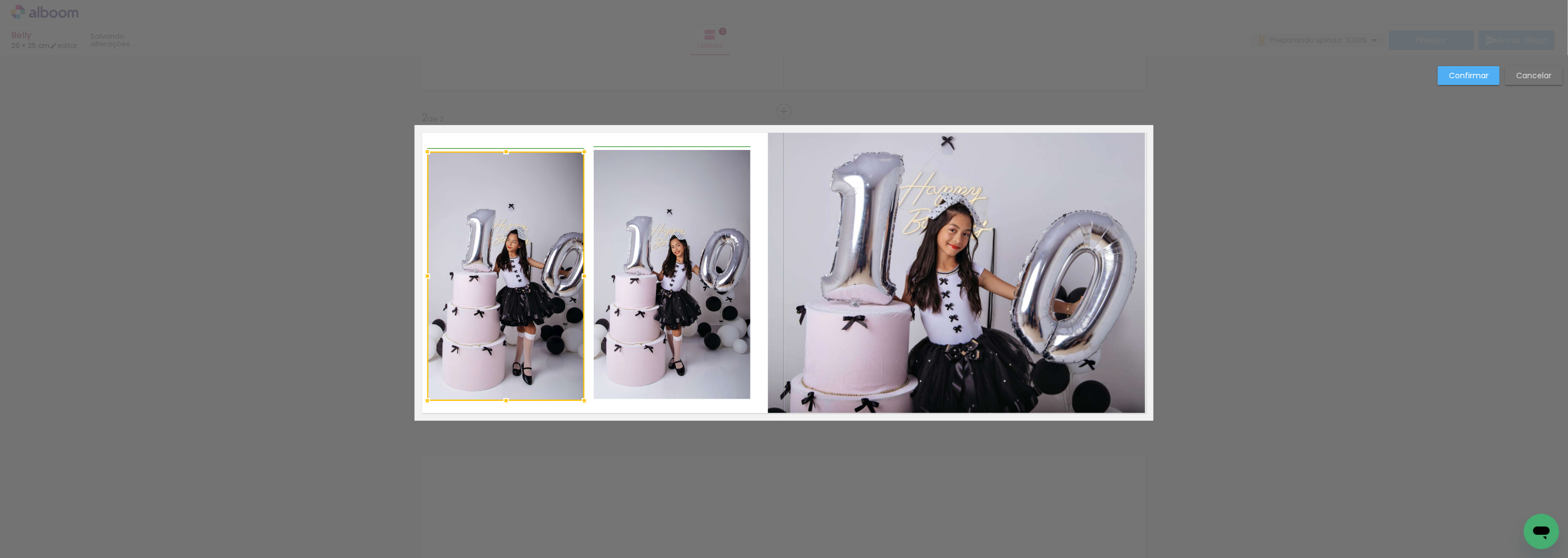
drag, startPoint x: 575, startPoint y: 279, endPoint x: 587, endPoint y: 280, distance: 12.0
click at [587, 280] on div at bounding box center [584, 276] width 22 height 22
click at [515, 360] on quentale-photo at bounding box center [506, 276] width 157 height 249
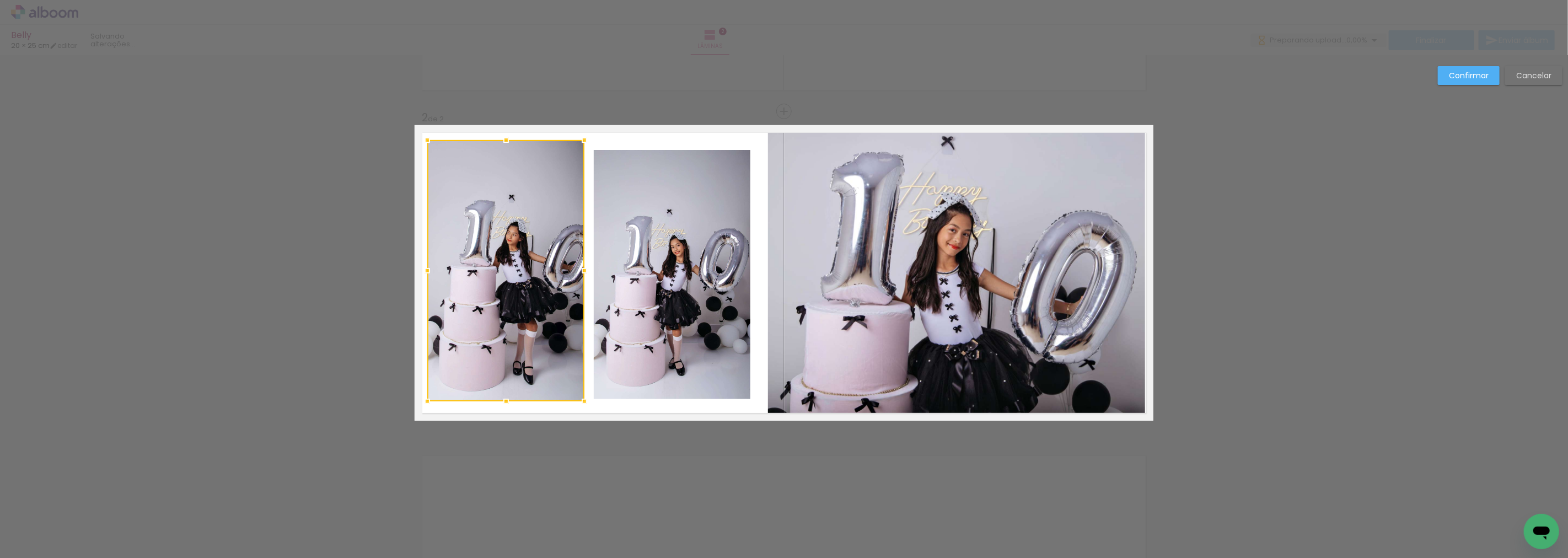
drag, startPoint x: 501, startPoint y: 151, endPoint x: 502, endPoint y: 140, distance: 11.0
click at [502, 140] on div at bounding box center [505, 140] width 22 height 22
click at [503, 405] on div at bounding box center [505, 404] width 22 height 22
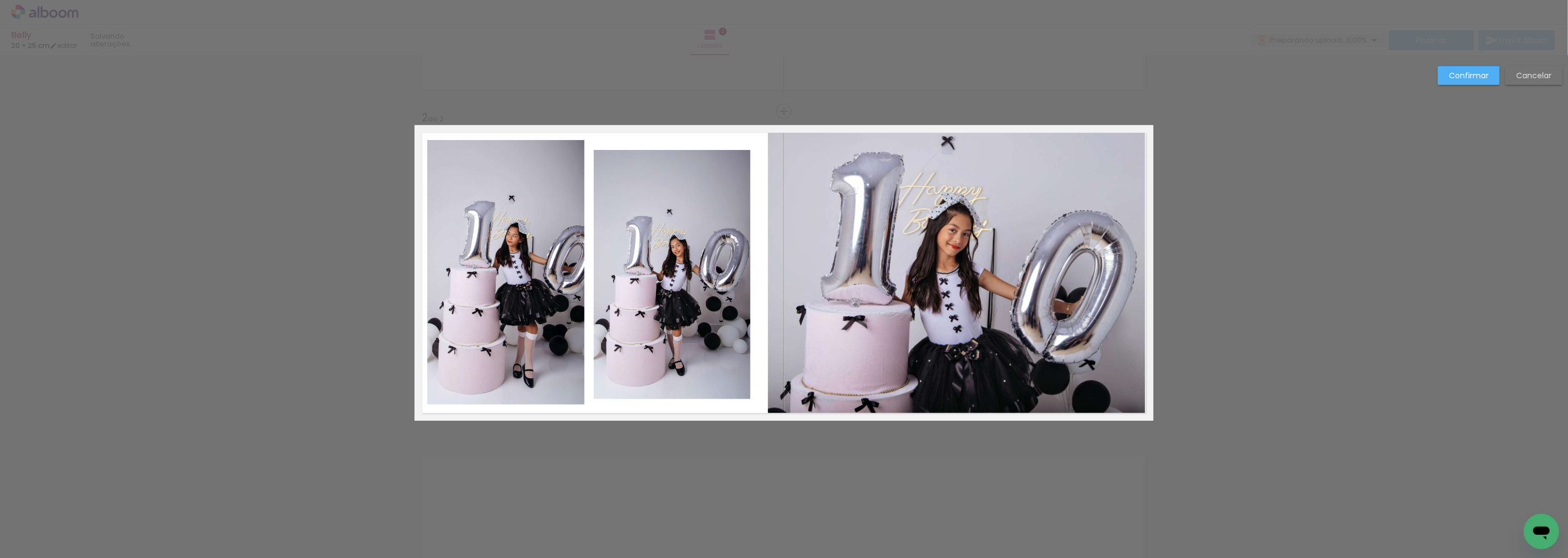
click at [649, 376] on quentale-photo at bounding box center [673, 274] width 157 height 249
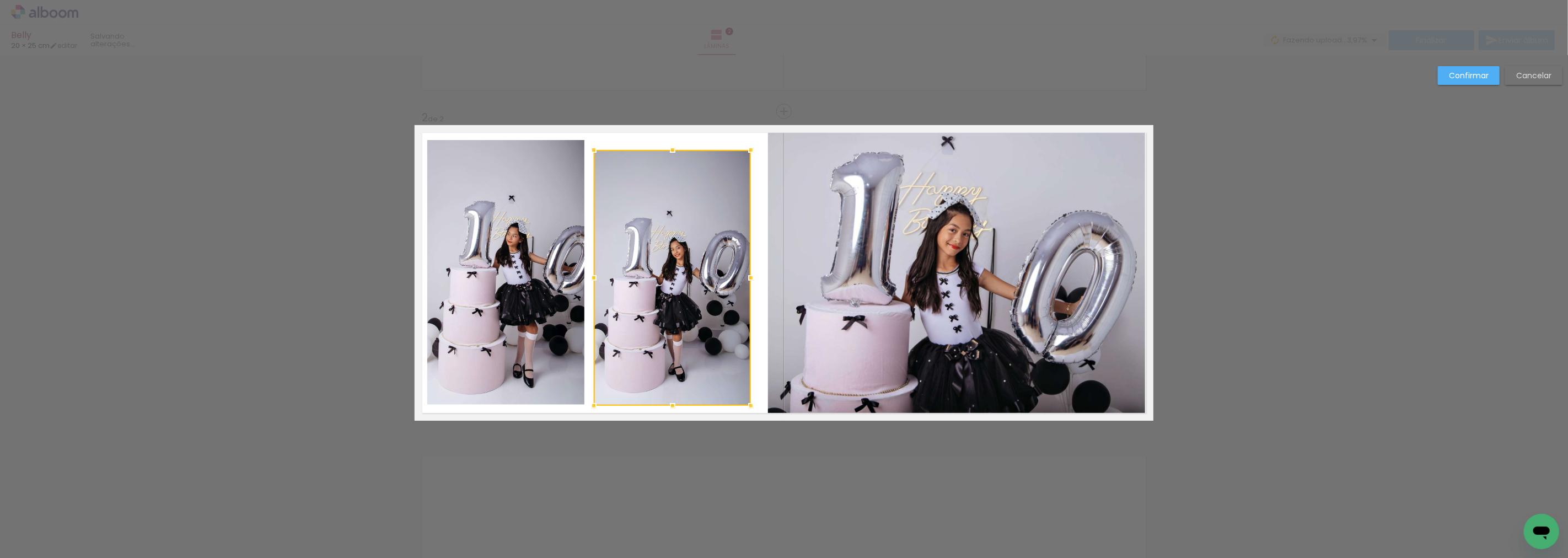
drag, startPoint x: 666, startPoint y: 401, endPoint x: 670, endPoint y: 386, distance: 15.5
click at [667, 406] on div at bounding box center [673, 405] width 22 height 22
click at [679, 162] on quentale-photo at bounding box center [673, 277] width 157 height 255
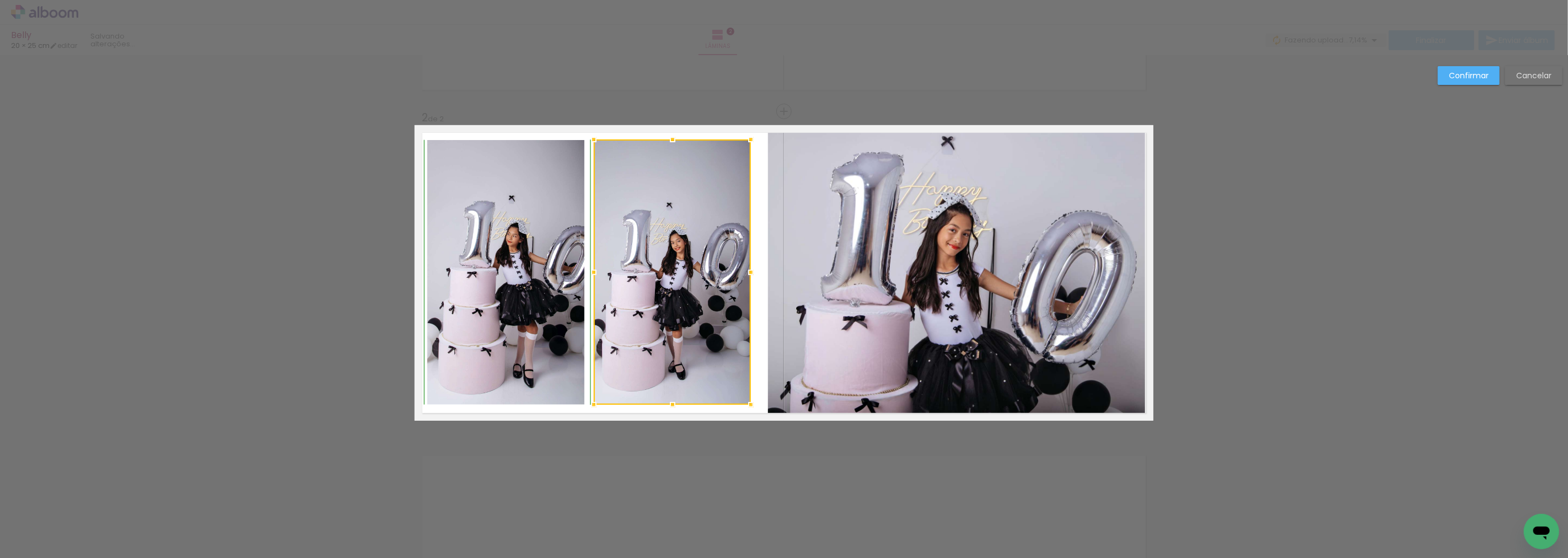
drag, startPoint x: 667, startPoint y: 151, endPoint x: 667, endPoint y: 145, distance: 6.0
click at [667, 145] on div at bounding box center [673, 139] width 22 height 22
click at [715, 459] on div "Confirmar Cancelar" at bounding box center [784, 267] width 1568 height 995
click at [0, 0] on slot "Confirmar" at bounding box center [0, 0] width 0 height 0
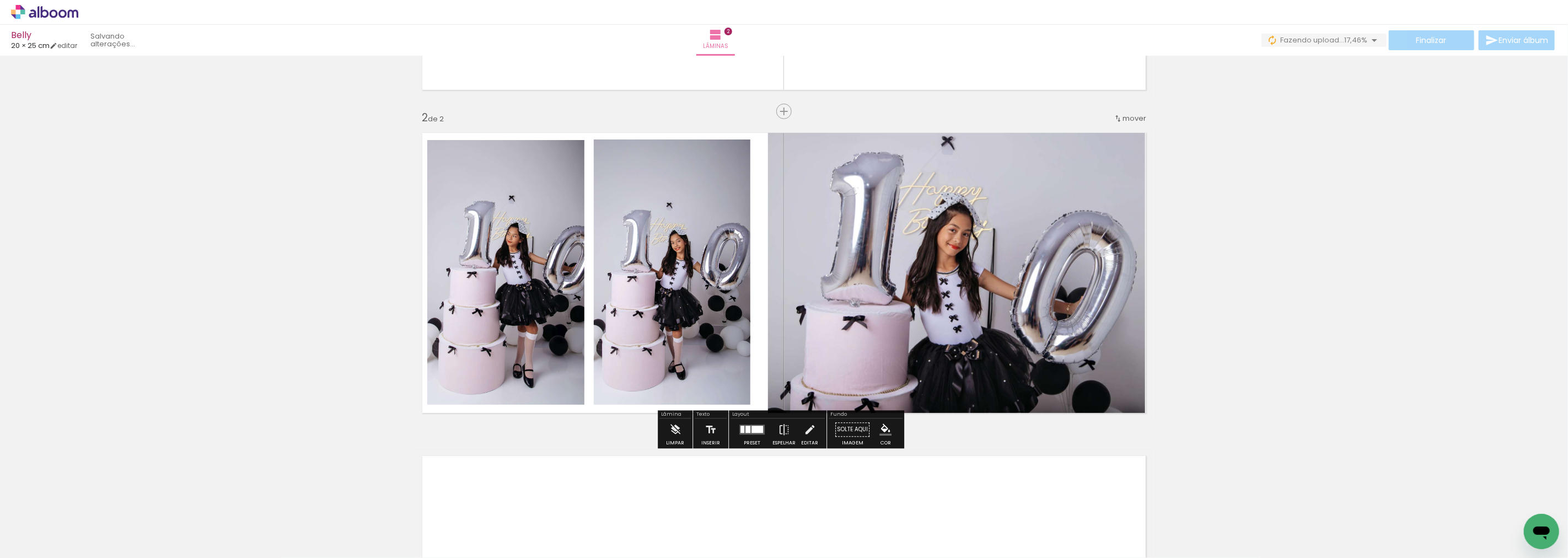
click at [640, 442] on div "Inserir lâmina 1 de 2 Inserir lâmina 2 de 2" at bounding box center [784, 259] width 1568 height 970
click at [821, 296] on quentale-photo at bounding box center [957, 272] width 377 height 289
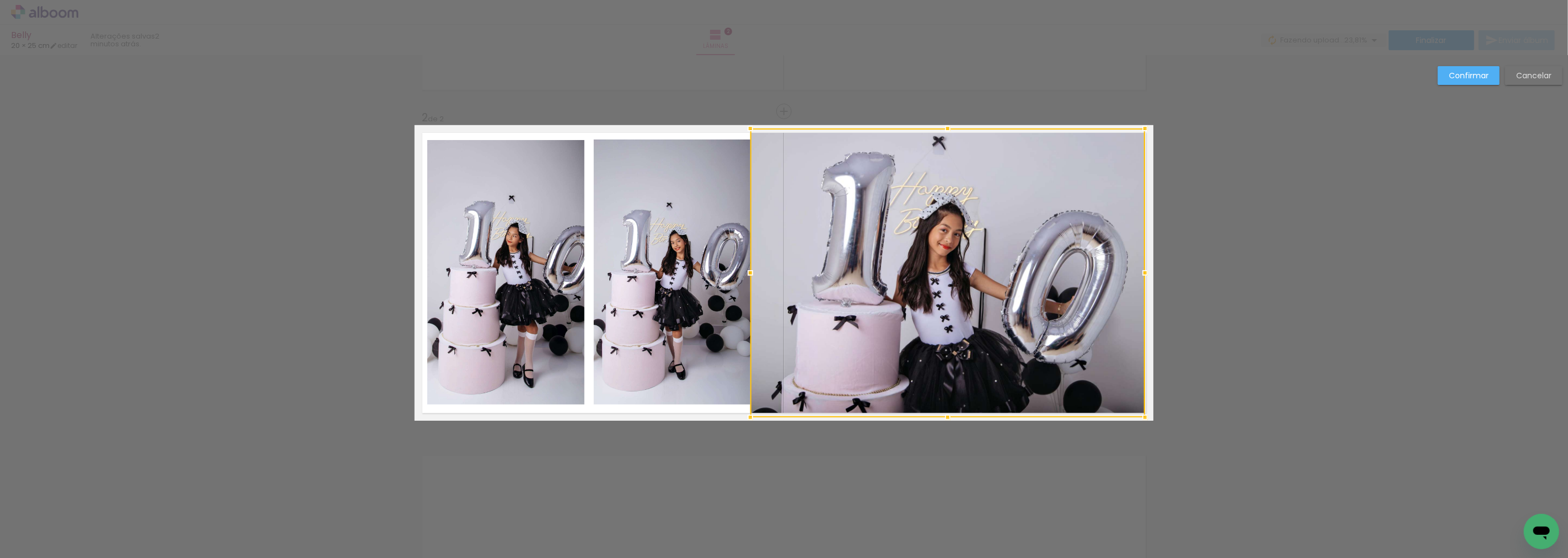
drag, startPoint x: 762, startPoint y: 272, endPoint x: 745, endPoint y: 272, distance: 17.0
click at [745, 272] on div at bounding box center [750, 272] width 22 height 22
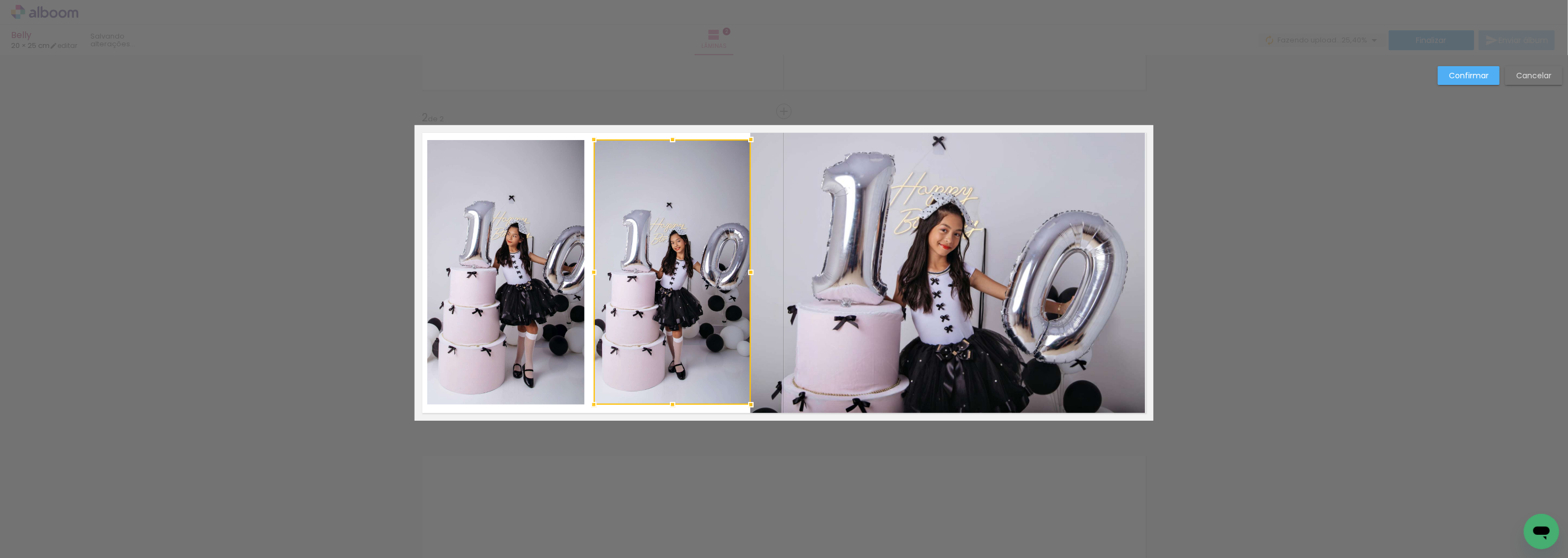
click at [0, 0] on slot "Confirmar" at bounding box center [0, 0] width 0 height 0
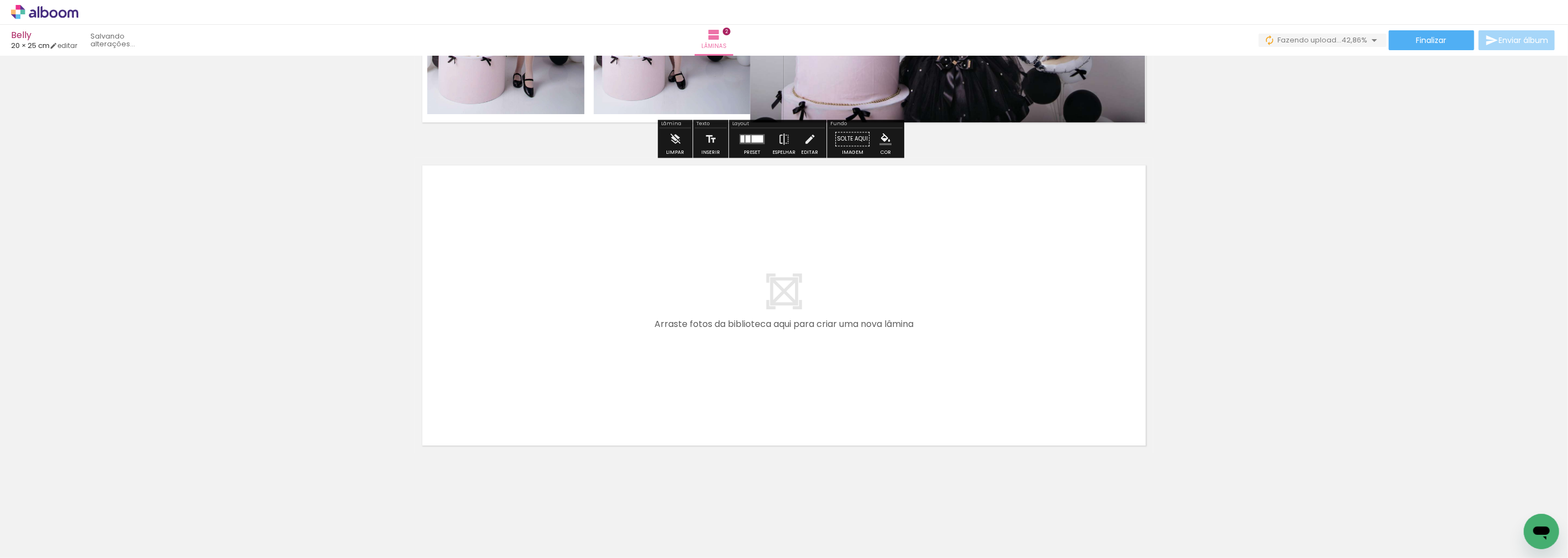
scroll to position [579, 0]
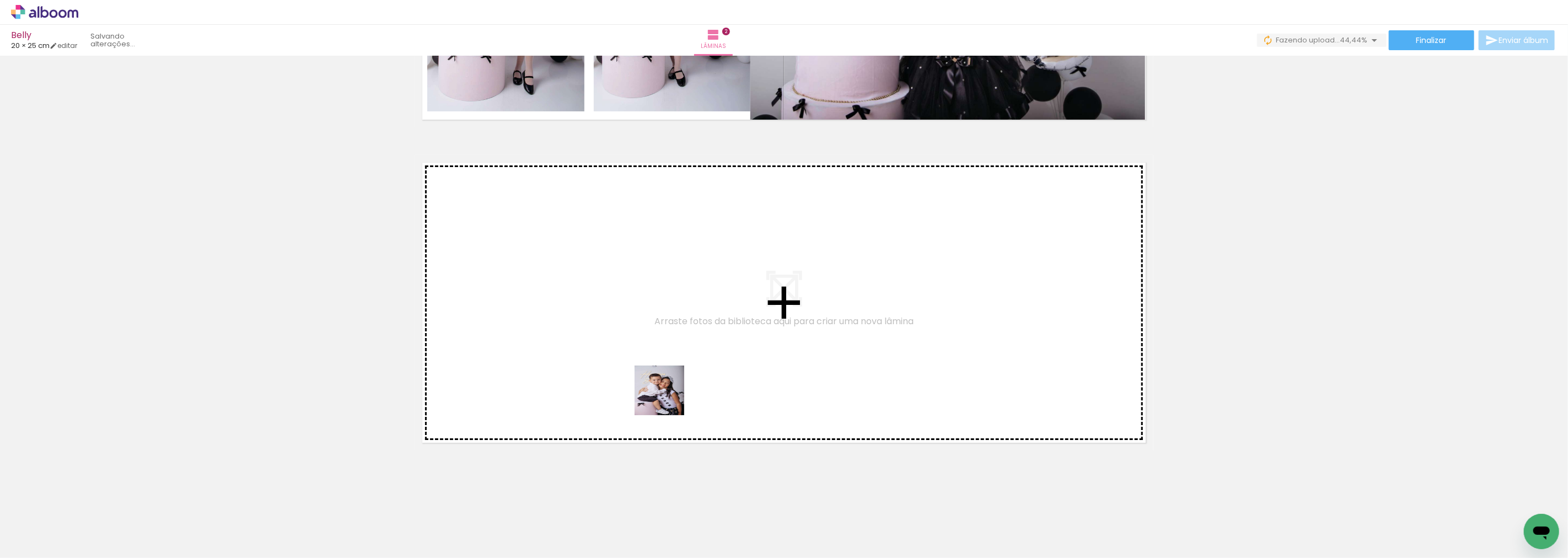
drag, startPoint x: 737, startPoint y: 530, endPoint x: 650, endPoint y: 381, distance: 172.5
click at [650, 381] on quentale-workspace at bounding box center [784, 279] width 1568 height 558
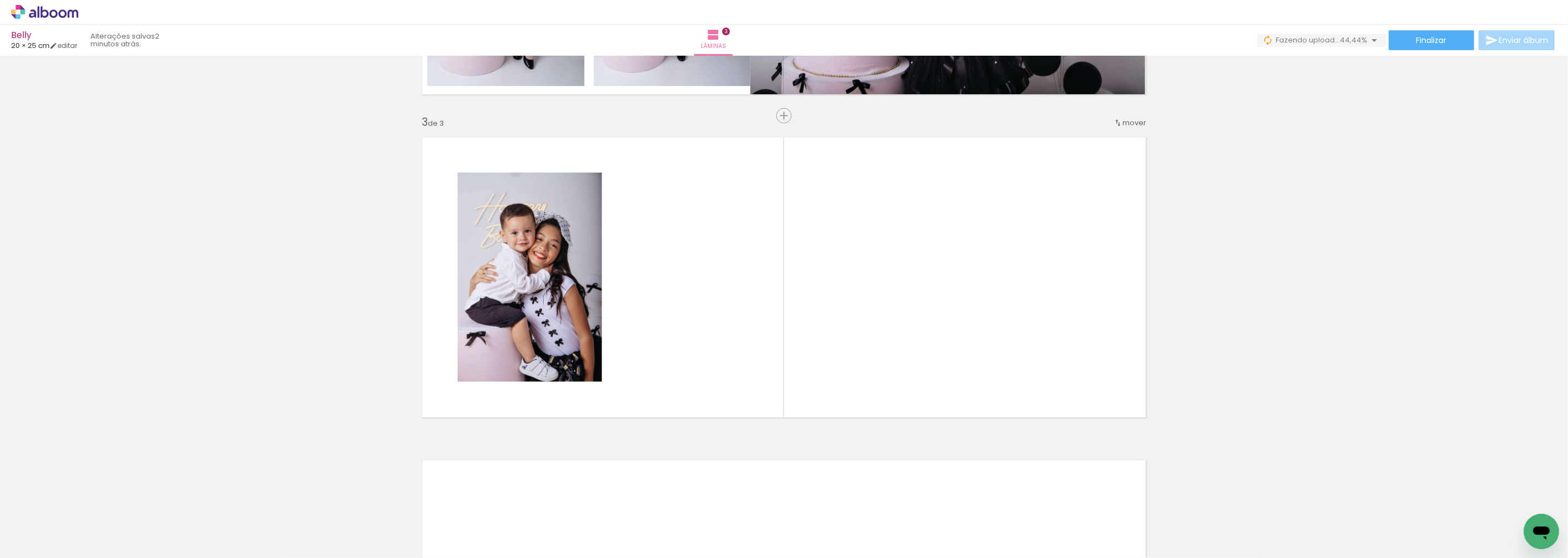
scroll to position [609, 0]
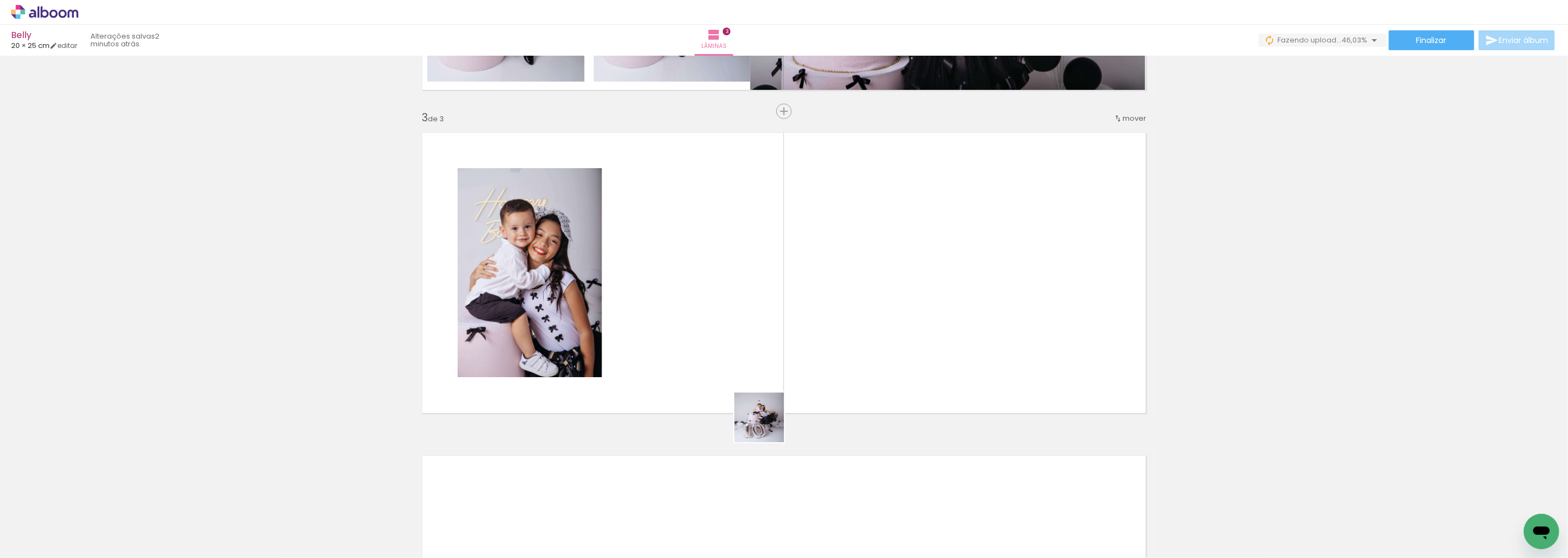
drag, startPoint x: 803, startPoint y: 534, endPoint x: 875, endPoint y: 506, distance: 77.3
click at [724, 351] on quentale-workspace at bounding box center [784, 279] width 1568 height 558
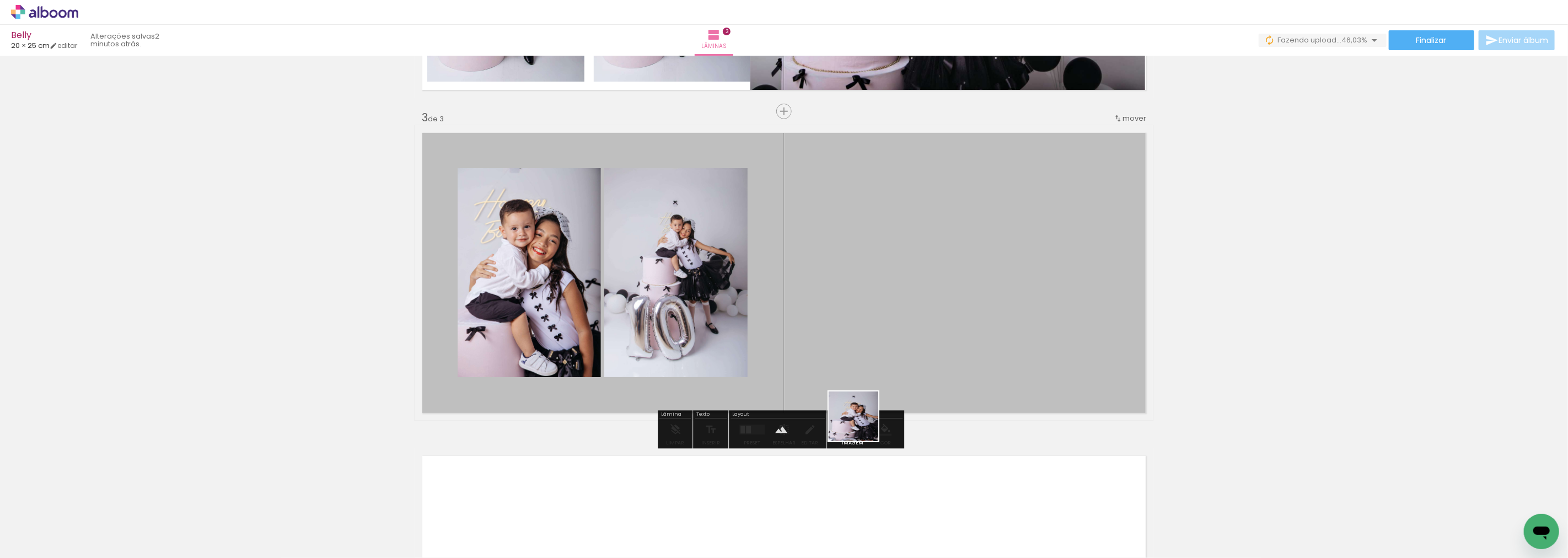
drag, startPoint x: 862, startPoint y: 527, endPoint x: 862, endPoint y: 379, distance: 148.0
click at [862, 379] on quentale-workspace at bounding box center [784, 279] width 1568 height 558
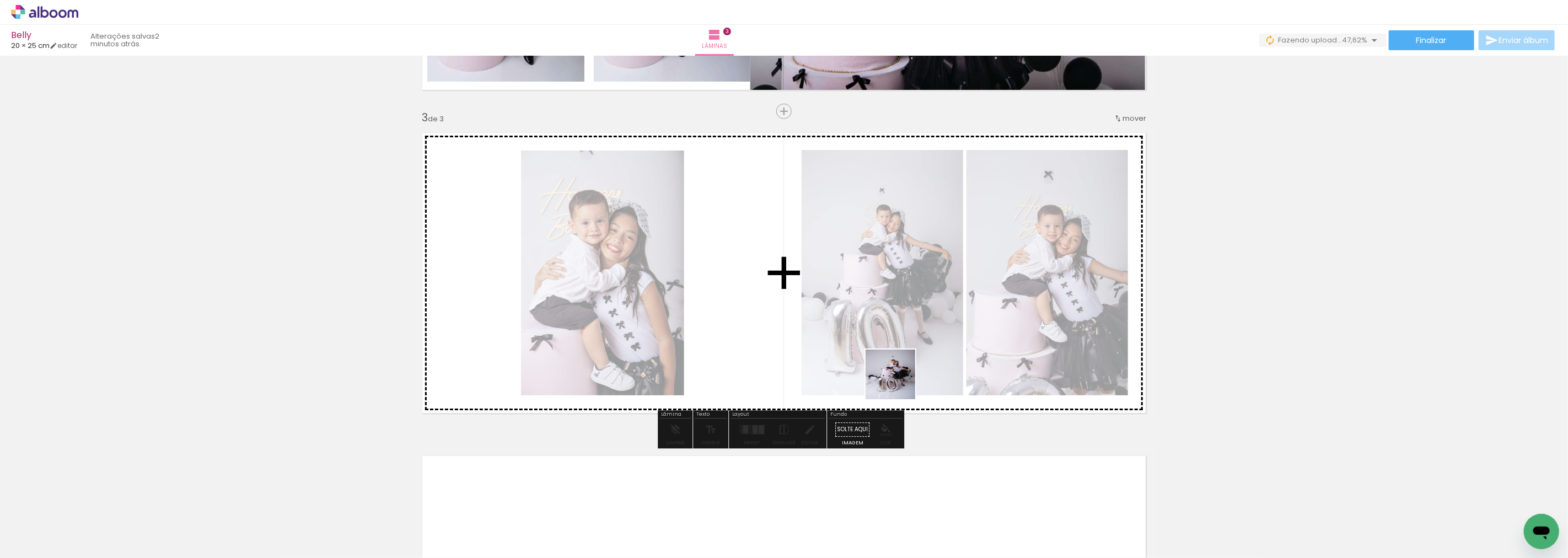
drag, startPoint x: 923, startPoint y: 530, endPoint x: 891, endPoint y: 359, distance: 174.0
click at [891, 359] on quentale-workspace at bounding box center [784, 279] width 1568 height 558
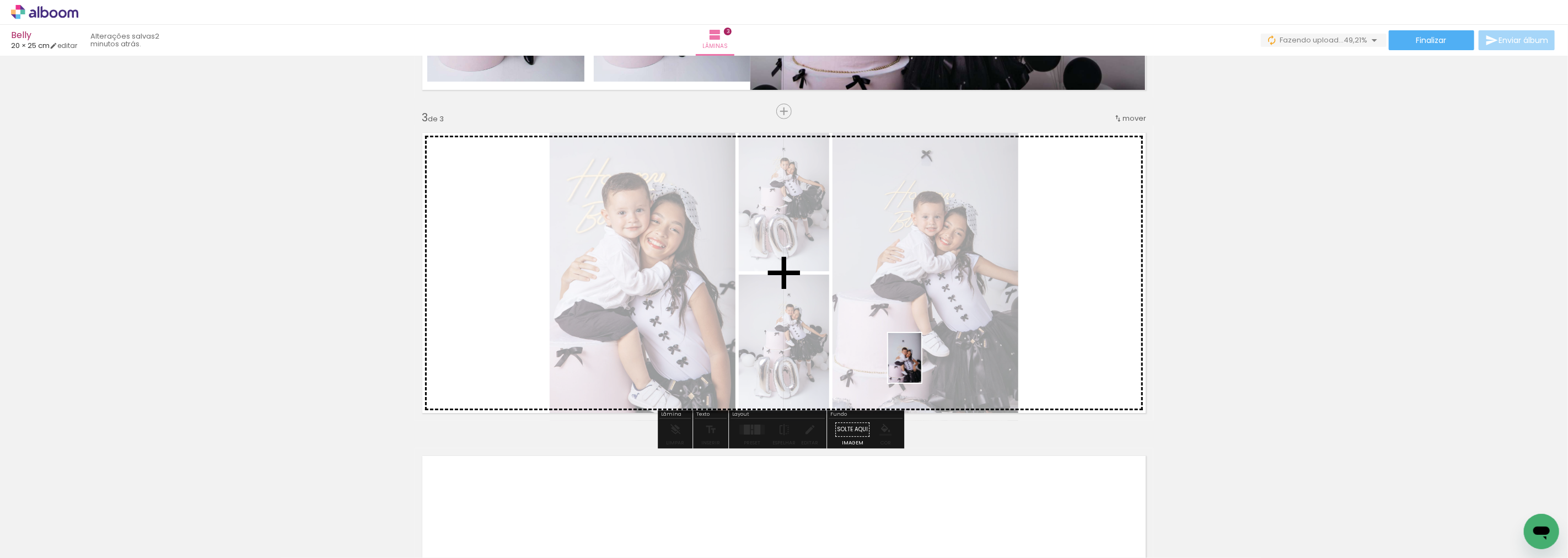
drag, startPoint x: 985, startPoint y: 534, endPoint x: 922, endPoint y: 366, distance: 179.4
click at [922, 366] on quentale-workspace at bounding box center [784, 279] width 1568 height 558
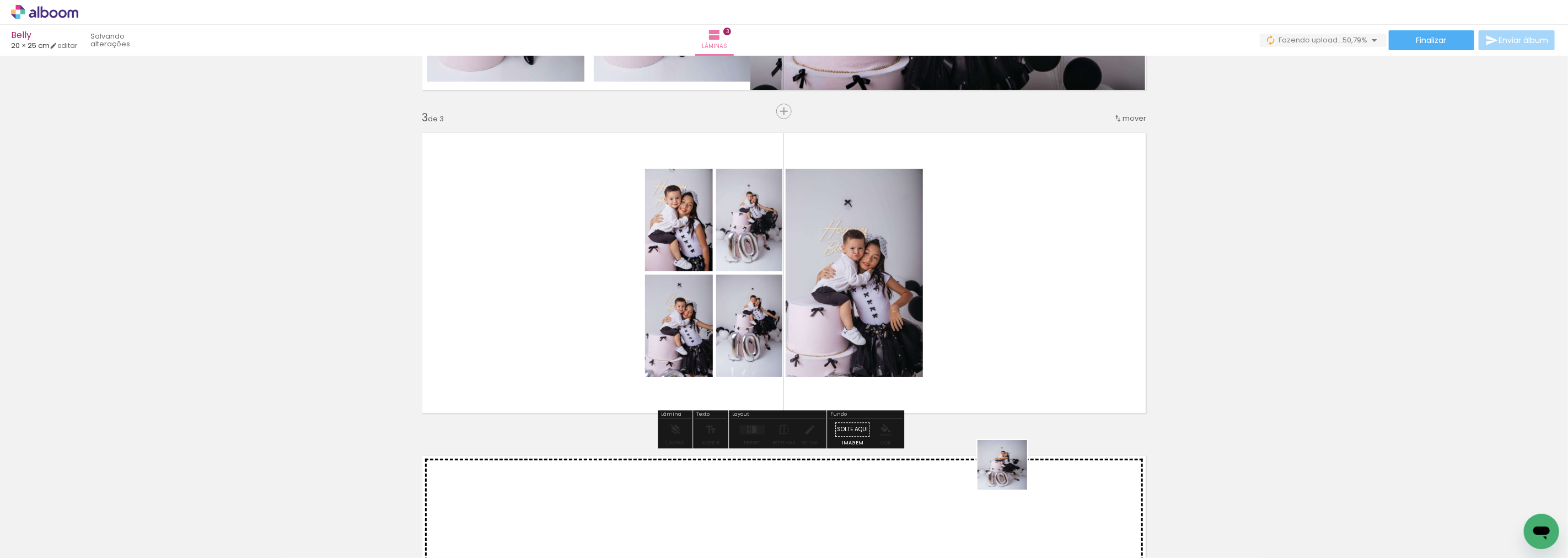
drag, startPoint x: 1041, startPoint y: 531, endPoint x: 1075, endPoint y: 494, distance: 50.2
click at [944, 379] on quentale-workspace at bounding box center [784, 279] width 1568 height 558
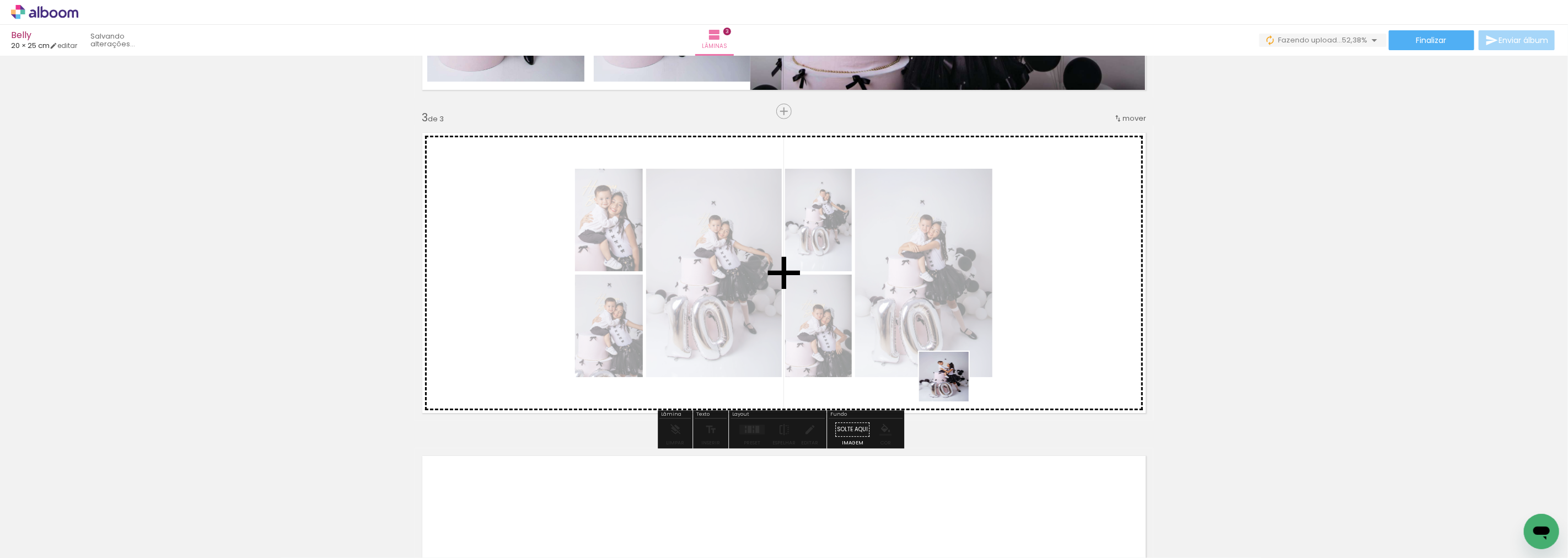
drag, startPoint x: 1106, startPoint y: 536, endPoint x: 938, endPoint y: 376, distance: 232.0
click at [939, 376] on quentale-workspace at bounding box center [784, 279] width 1568 height 558
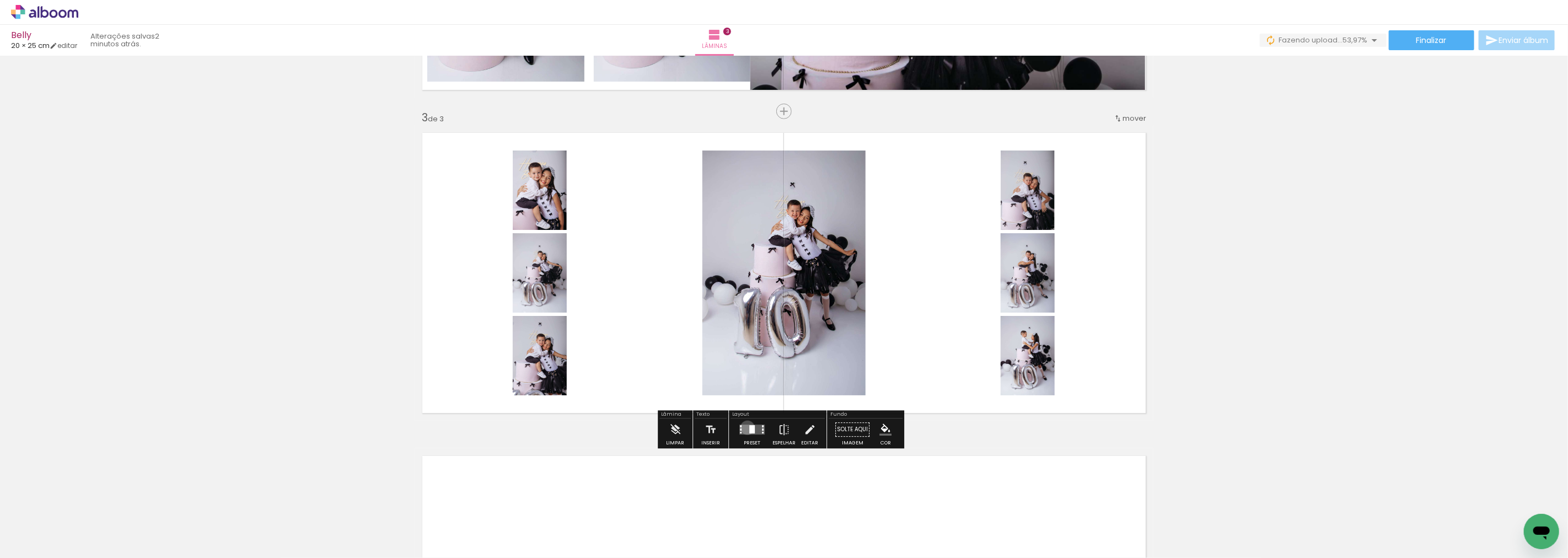
click at [745, 428] on quentale-layouter at bounding box center [752, 430] width 25 height 10
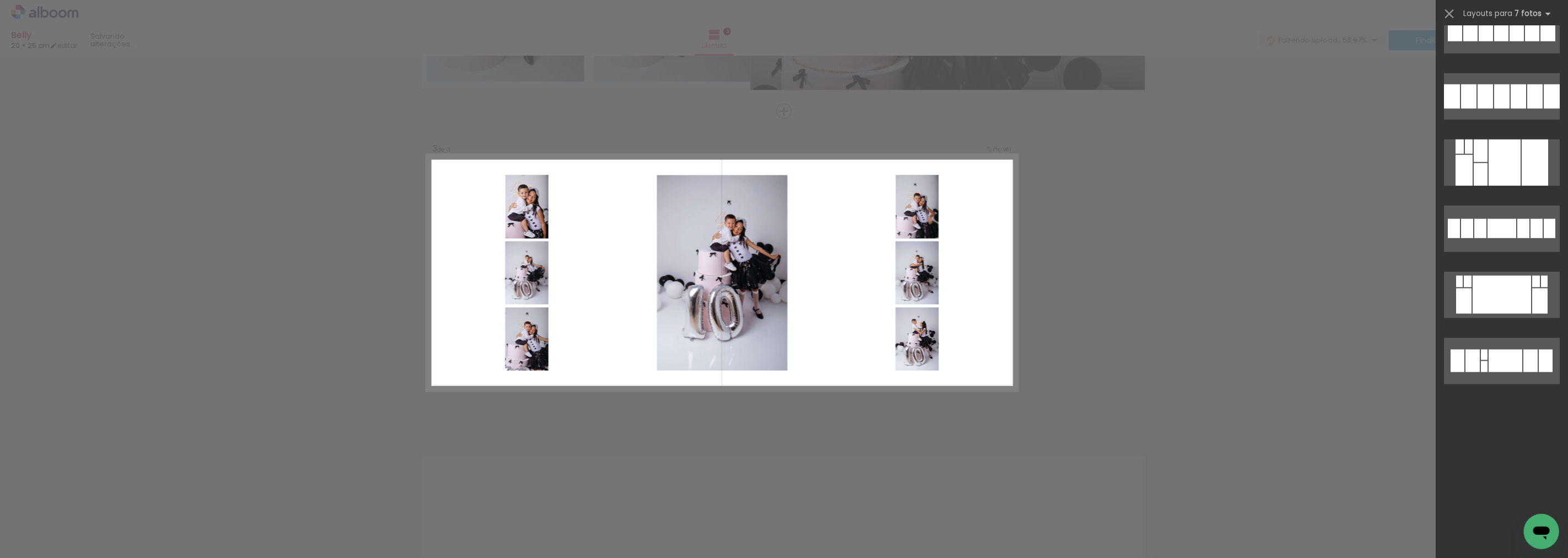
scroll to position [0, 0]
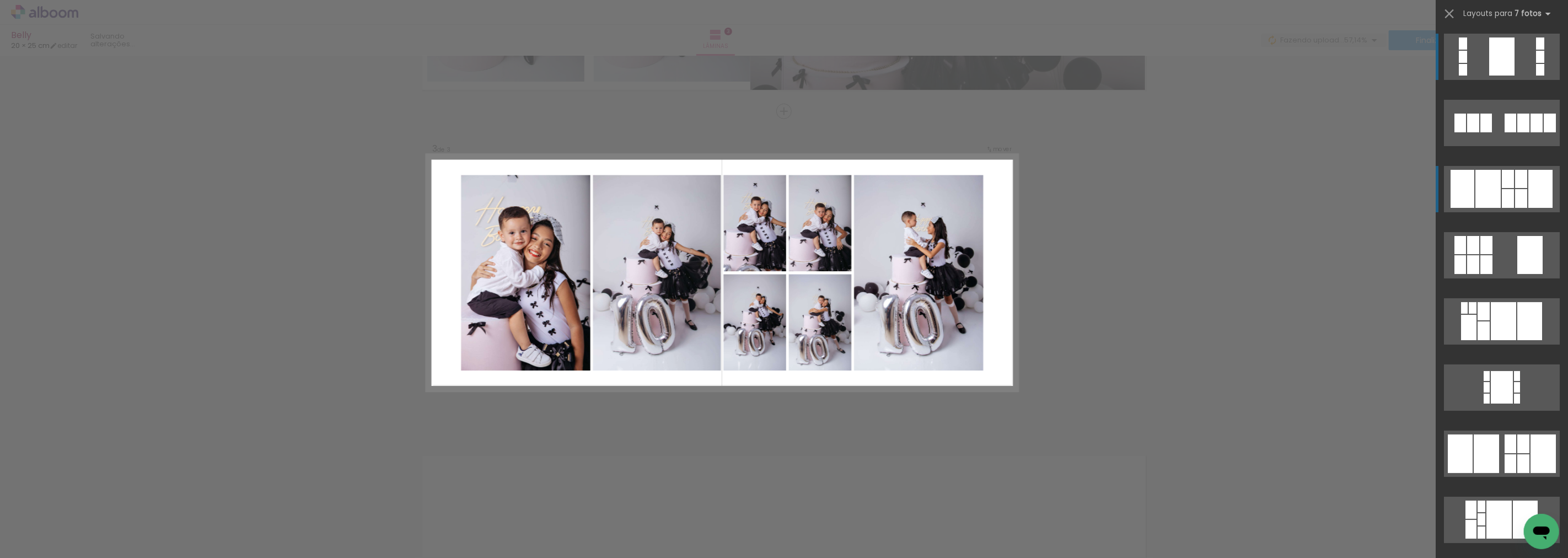
click at [1476, 190] on div at bounding box center [1488, 189] width 25 height 38
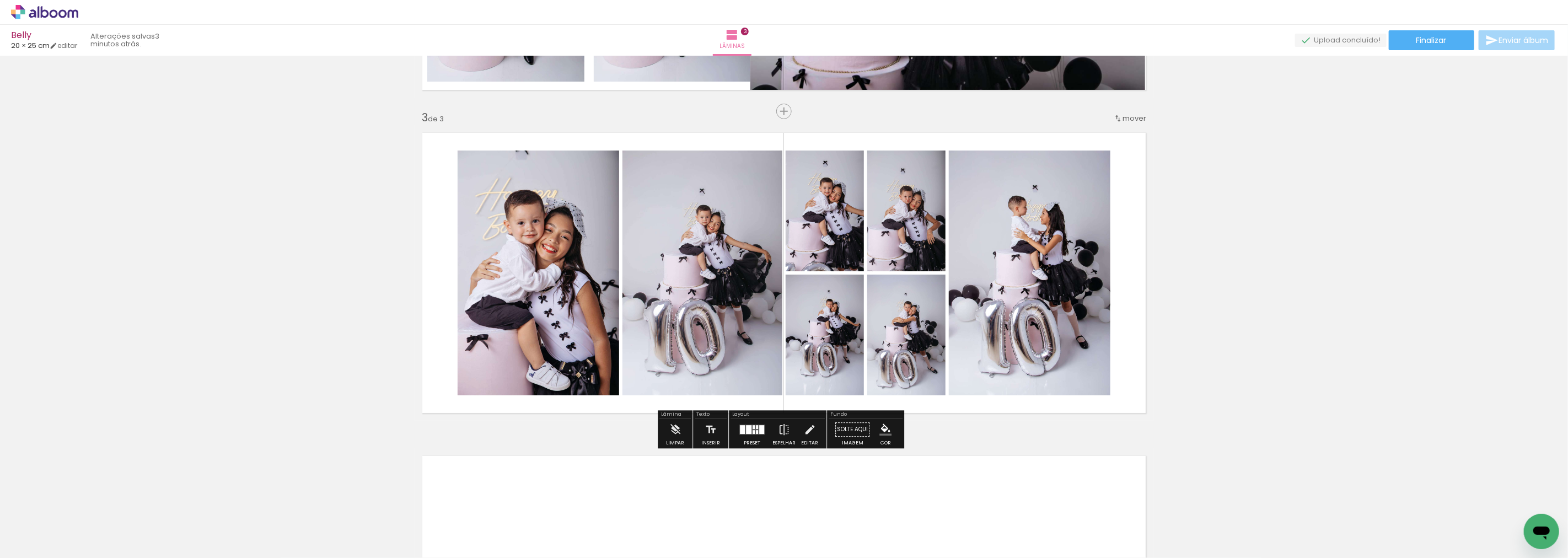
click at [1394, 265] on div "Inserir lâmina 1 de 3 Inserir lâmina 2 de 3 Inserir lâmina 3 de 3" at bounding box center [784, 97] width 1568 height 1293
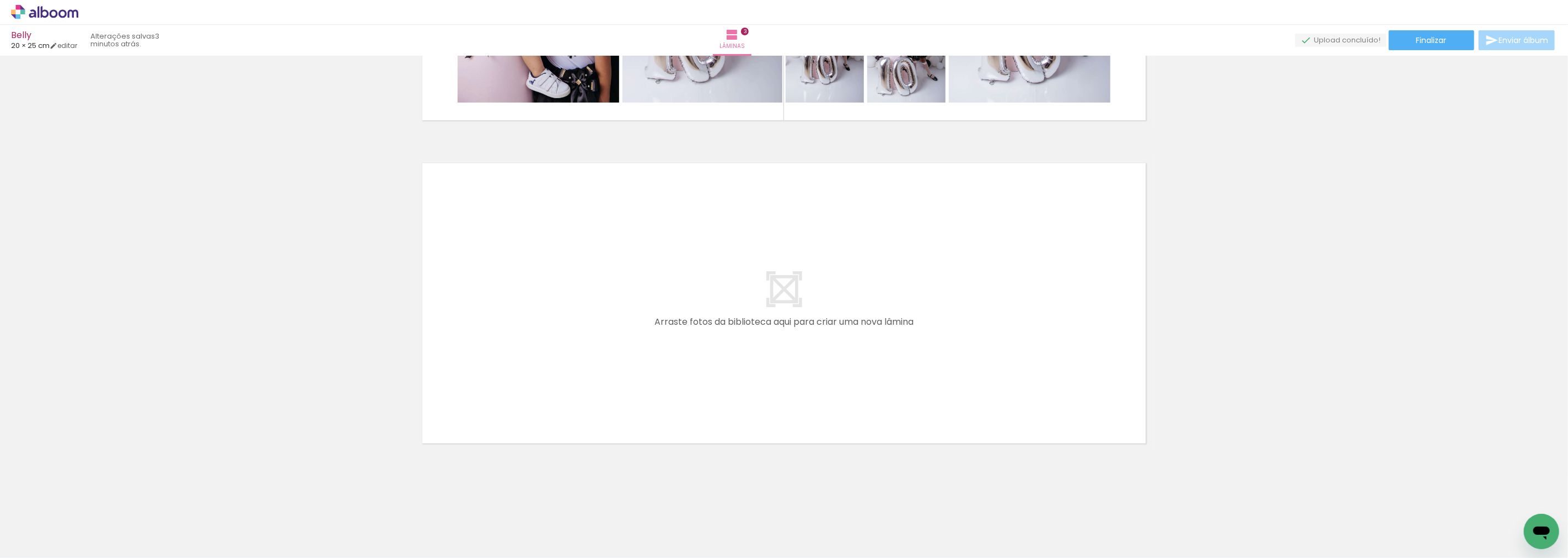
scroll to position [0, 1874]
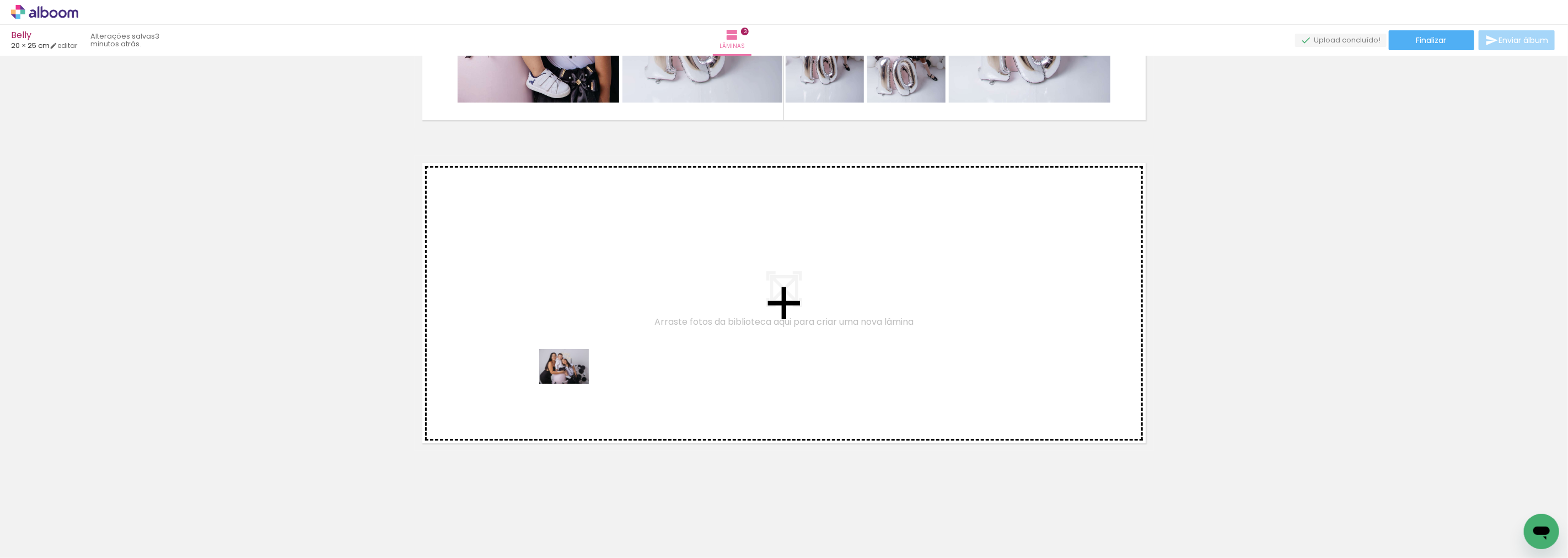
drag, startPoint x: 481, startPoint y: 516, endPoint x: 535, endPoint y: 517, distance: 54.0
click at [574, 381] on quentale-workspace at bounding box center [784, 279] width 1568 height 558
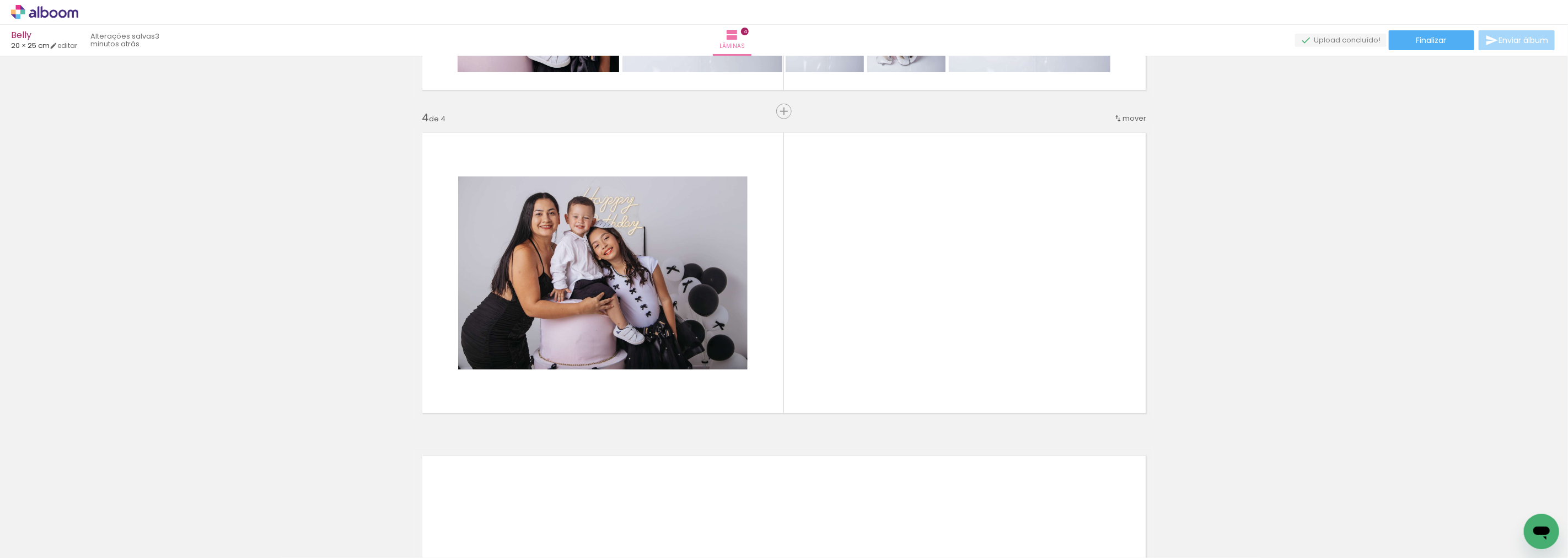
scroll to position [932, 0]
drag, startPoint x: 526, startPoint y: 524, endPoint x: 588, endPoint y: 497, distance: 67.6
click at [576, 350] on quentale-workspace at bounding box center [784, 279] width 1568 height 558
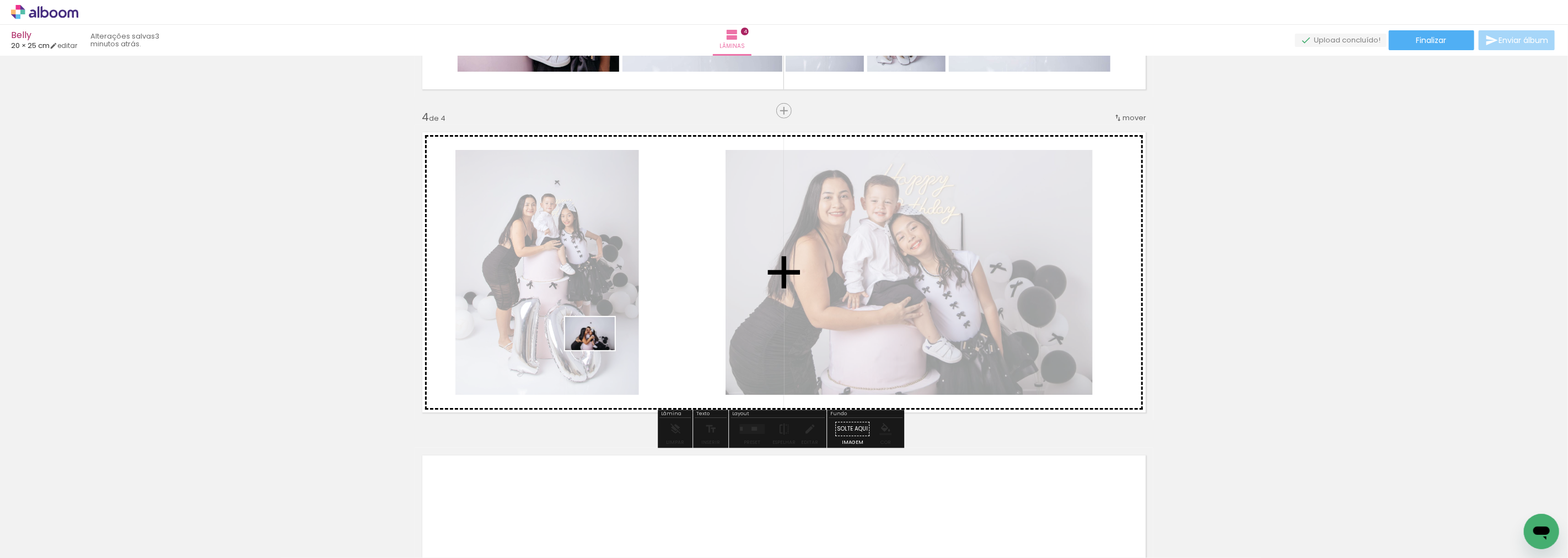
drag, startPoint x: 587, startPoint y: 524, endPoint x: 660, endPoint y: 490, distance: 80.5
click at [598, 350] on quentale-workspace at bounding box center [784, 279] width 1568 height 558
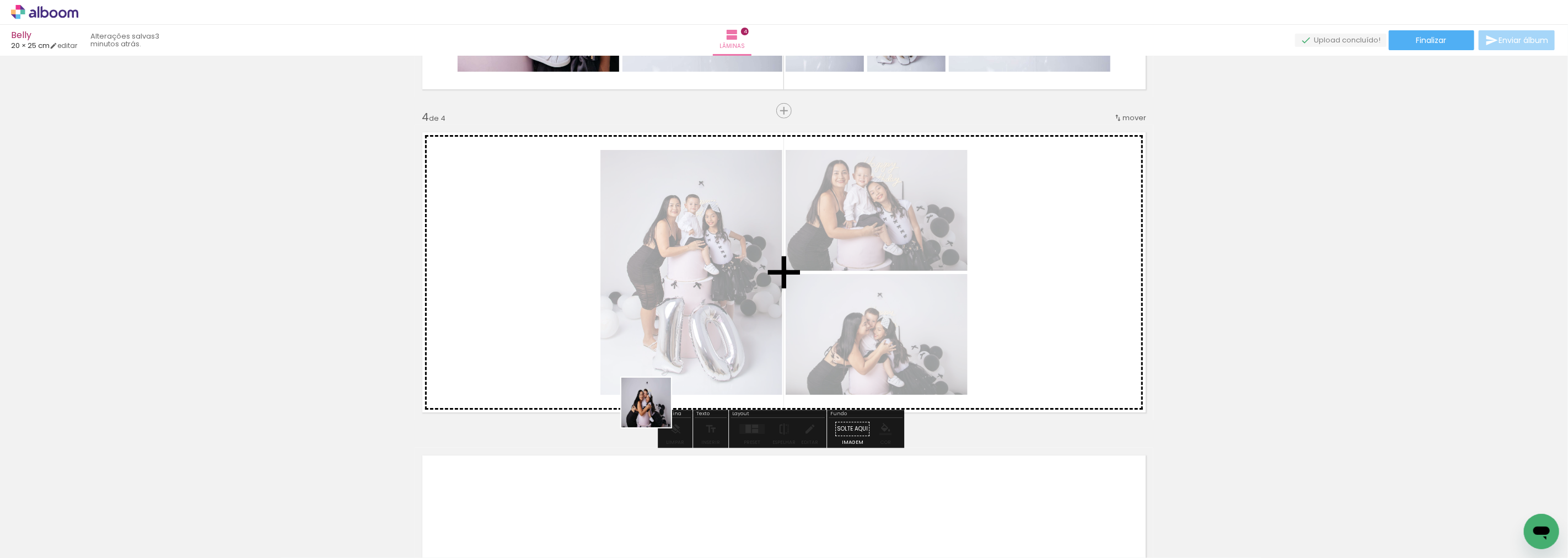
drag, startPoint x: 653, startPoint y: 524, endPoint x: 653, endPoint y: 345, distance: 179.0
click at [653, 345] on quentale-workspace at bounding box center [784, 279] width 1568 height 558
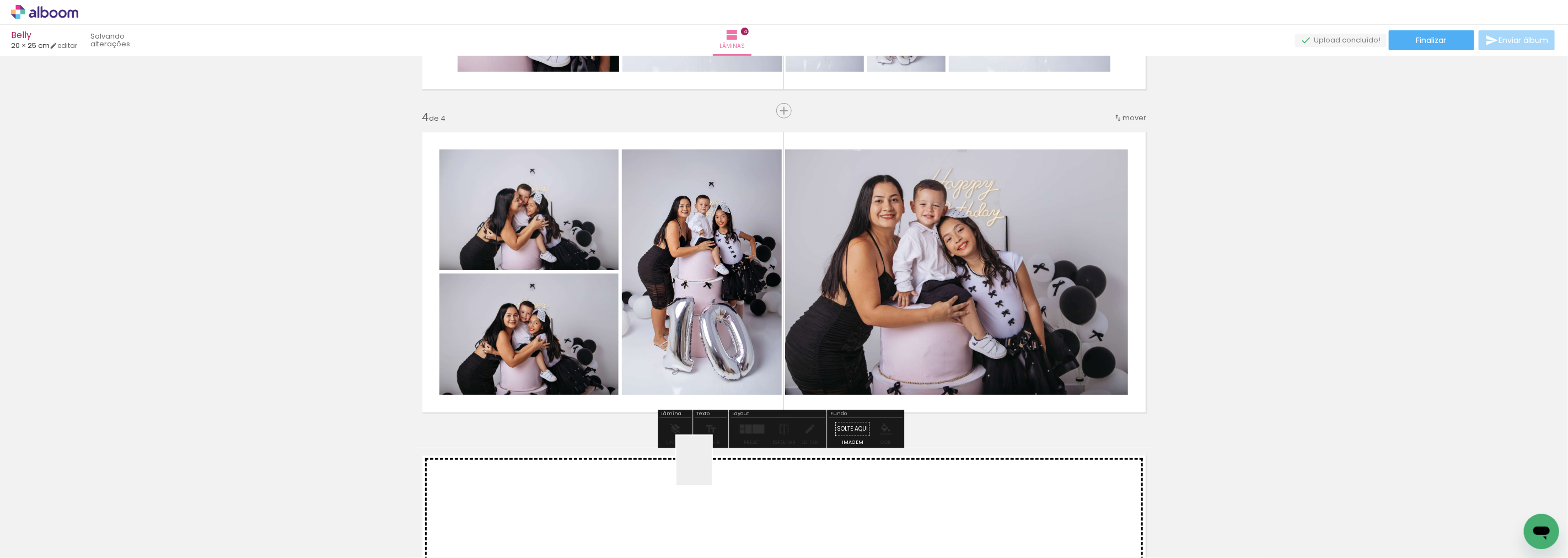
drag, startPoint x: 712, startPoint y: 486, endPoint x: 756, endPoint y: 514, distance: 52.2
click at [704, 388] on quentale-workspace at bounding box center [784, 279] width 1568 height 558
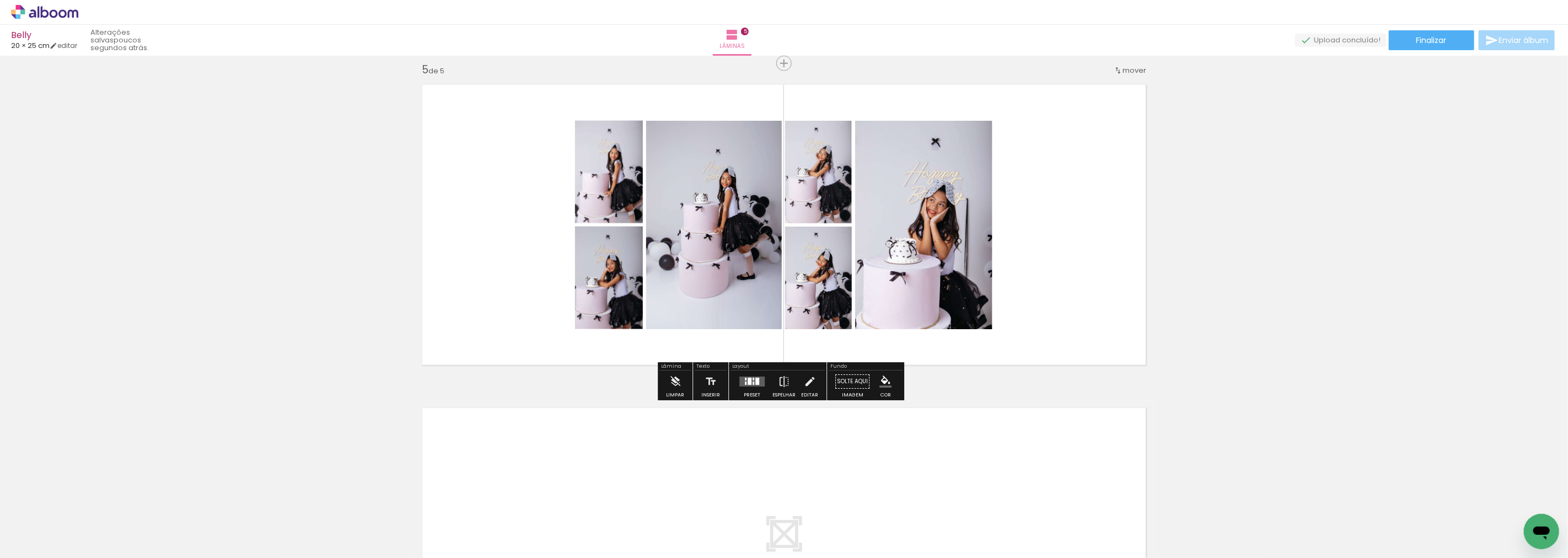
scroll to position [0, 2581]
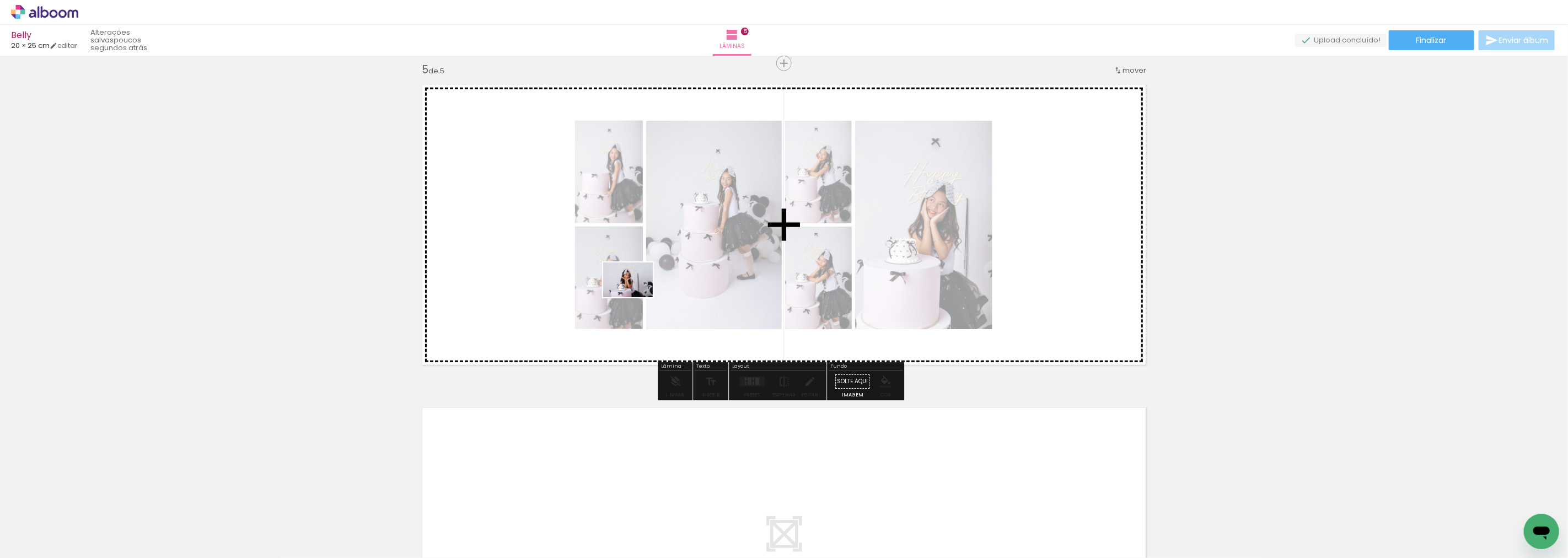
drag, startPoint x: 620, startPoint y: 537, endPoint x: 637, endPoint y: 293, distance: 244.6
click at [637, 293] on quentale-workspace at bounding box center [784, 279] width 1568 height 558
